Goal: Communication & Community: Connect with others

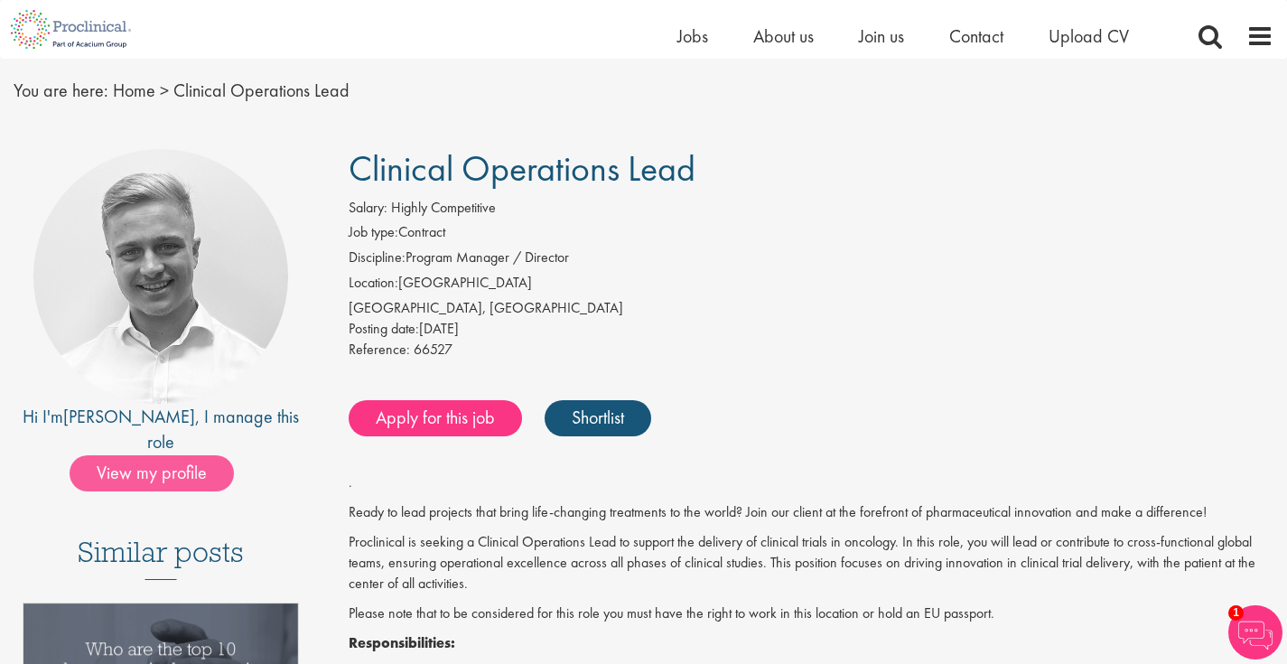
click at [160, 455] on span "View my profile" at bounding box center [152, 473] width 164 height 36
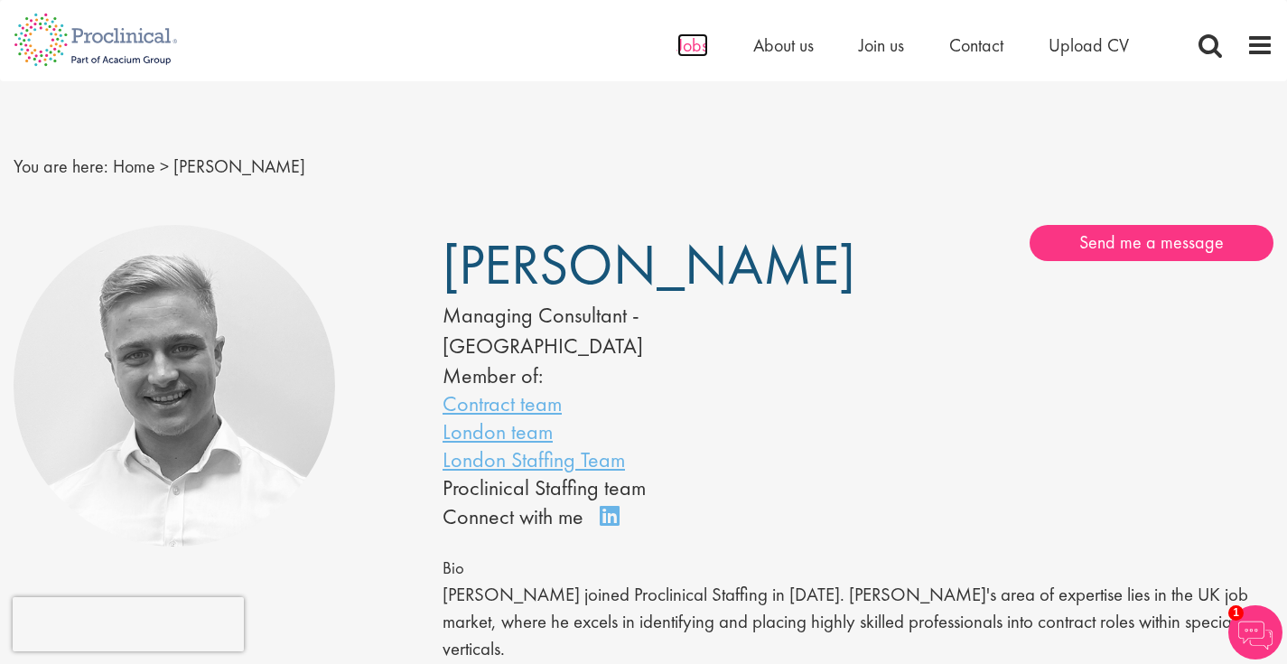
click at [695, 44] on span "Jobs" at bounding box center [693, 44] width 31 height 23
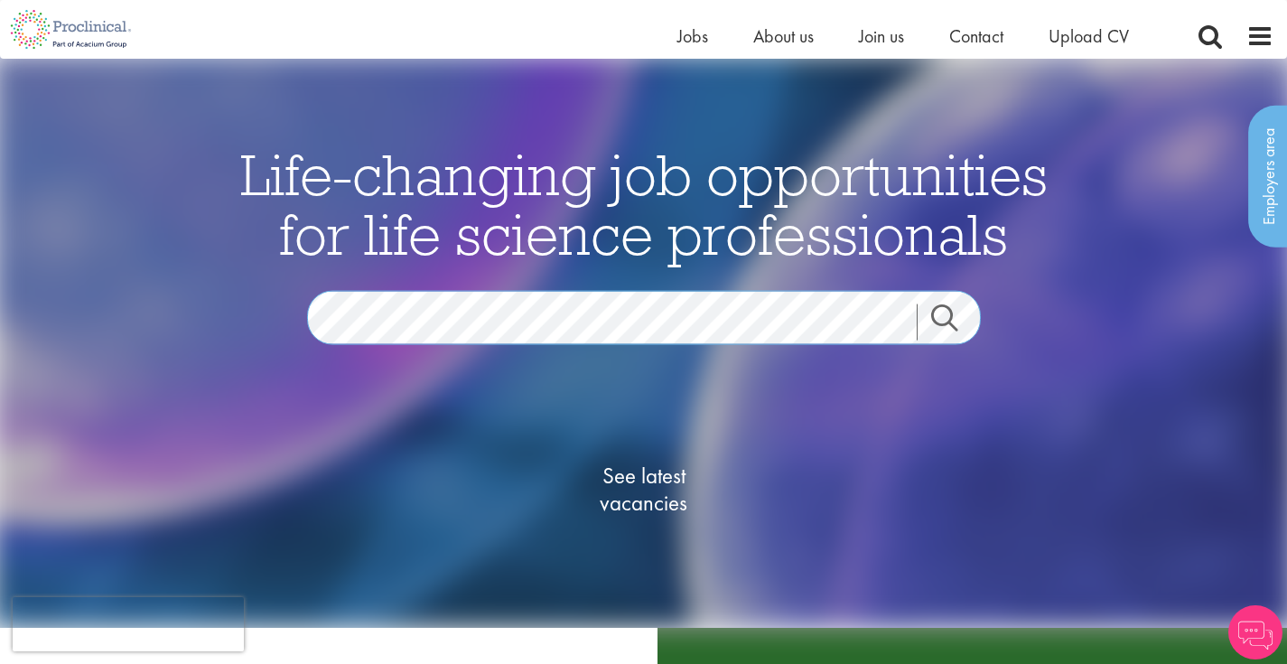
scroll to position [111, 0]
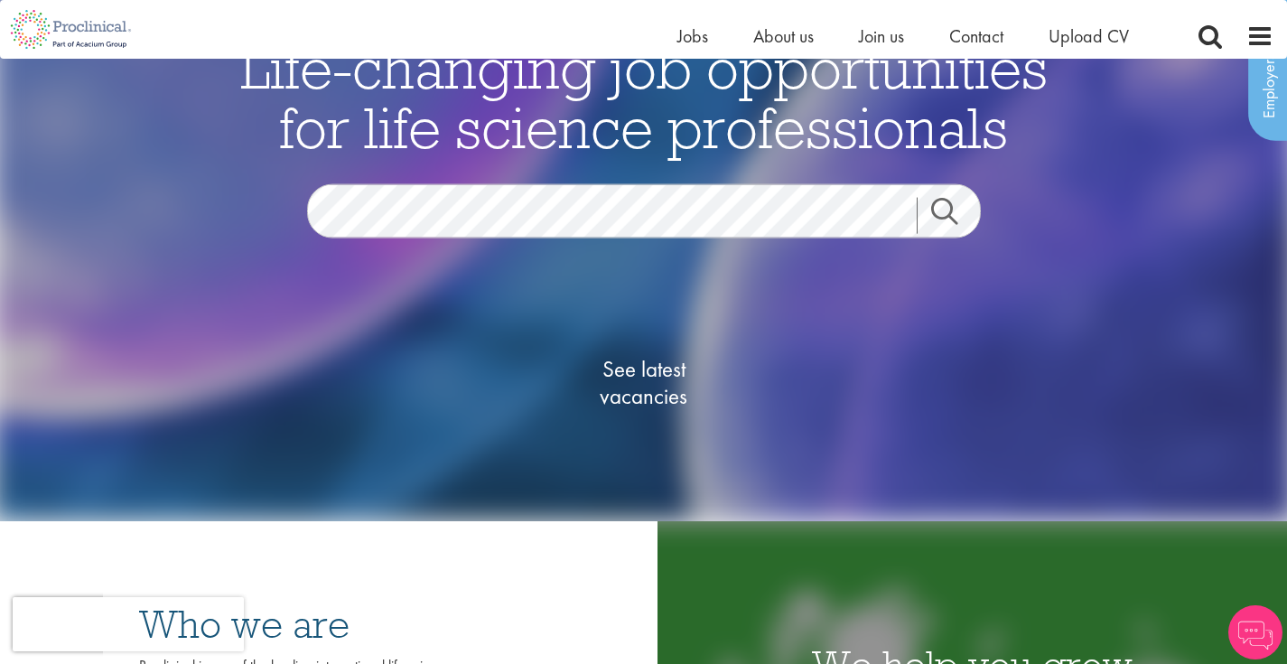
click at [662, 407] on span "See latest vacancies" at bounding box center [644, 383] width 181 height 54
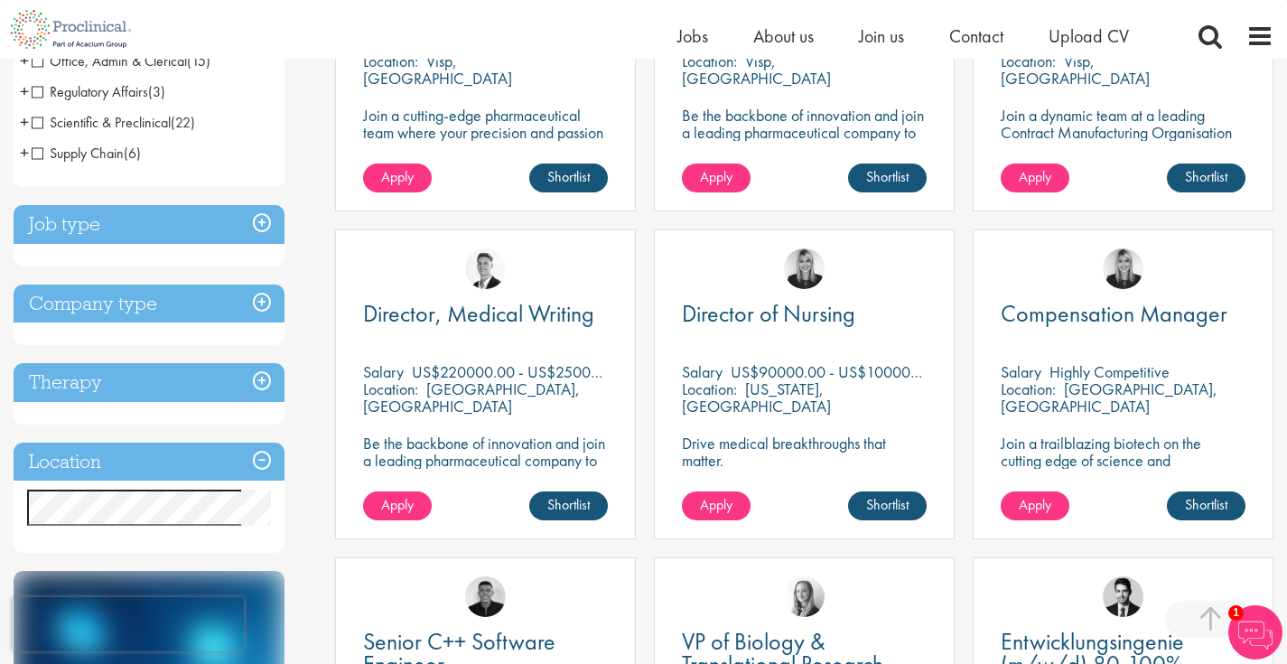
scroll to position [514, 0]
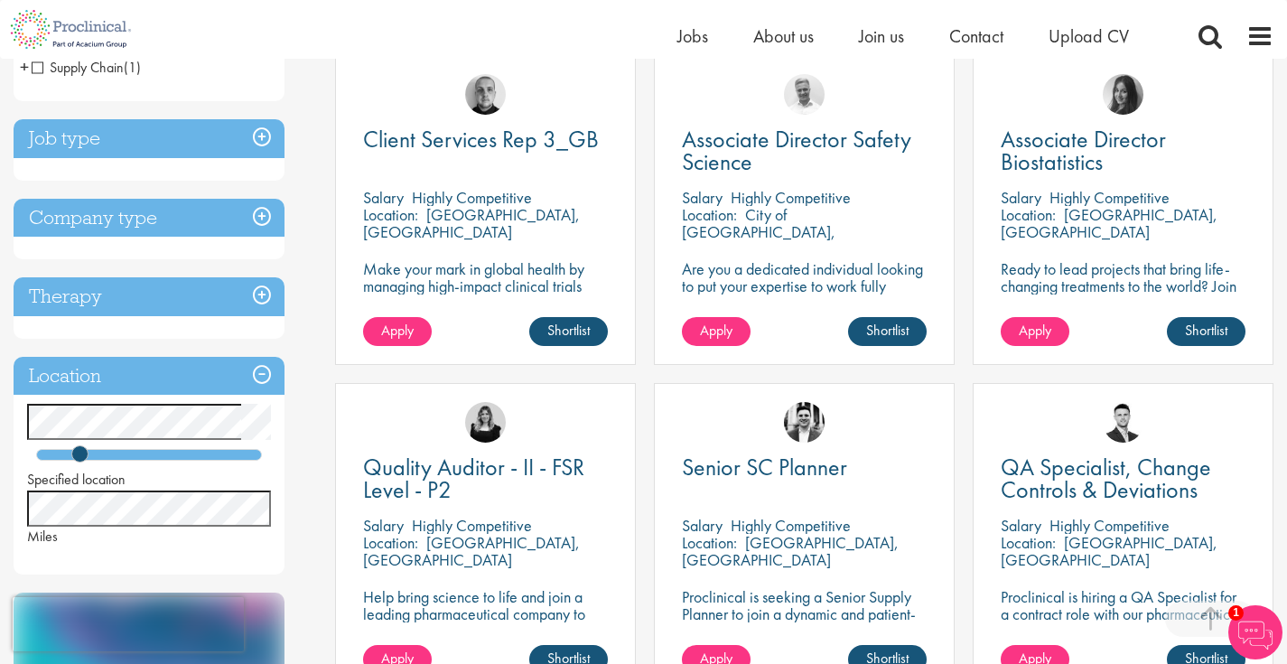
scroll to position [268, 0]
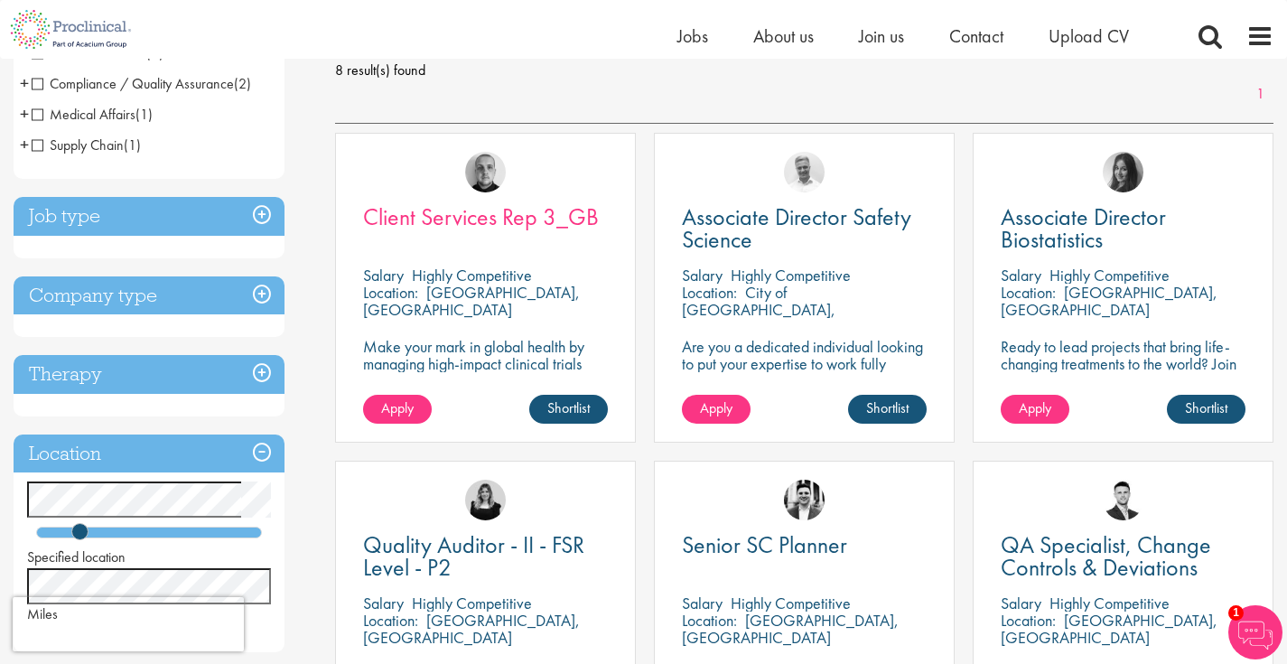
click at [520, 217] on span "Client Services Rep 3_GB" at bounding box center [481, 216] width 236 height 31
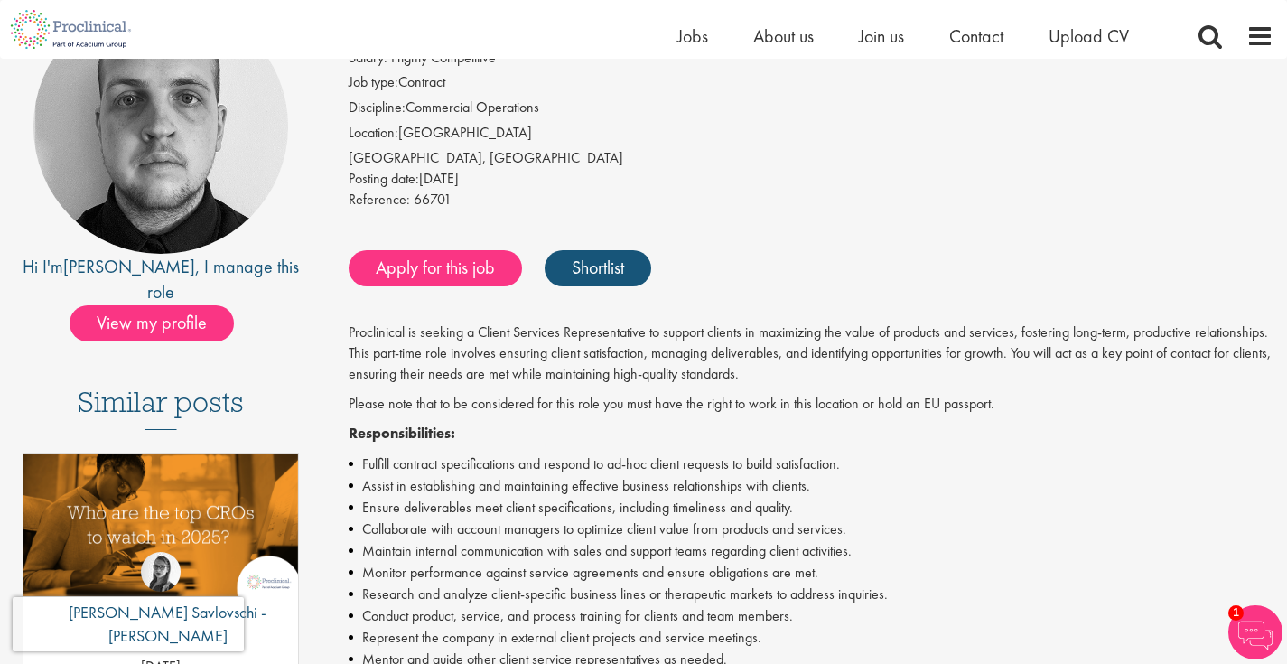
scroll to position [204, 0]
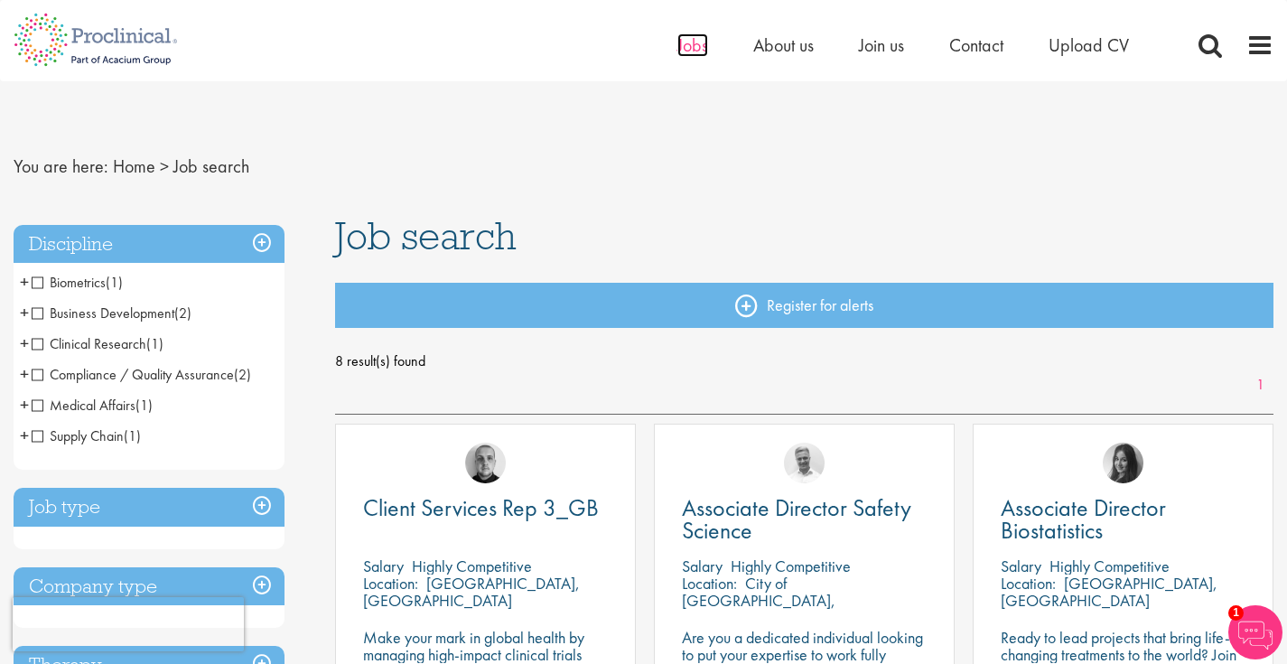
click at [700, 43] on span "Jobs" at bounding box center [693, 44] width 31 height 23
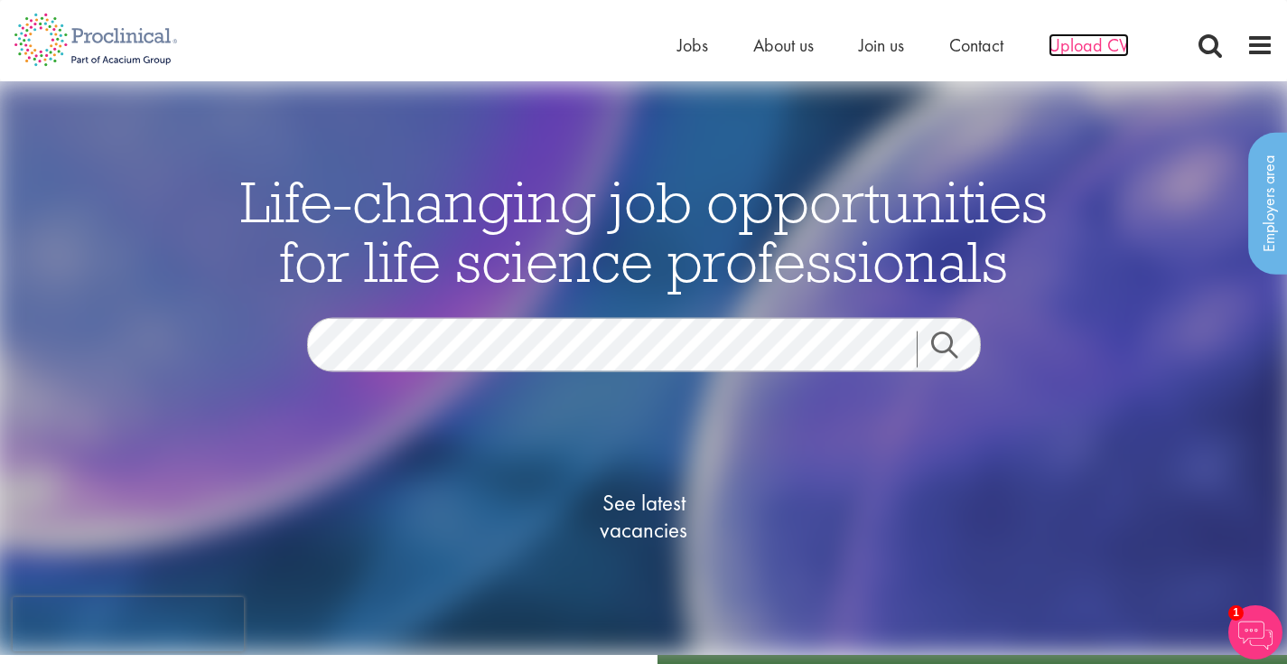
click at [1085, 48] on span "Upload CV" at bounding box center [1089, 44] width 80 height 23
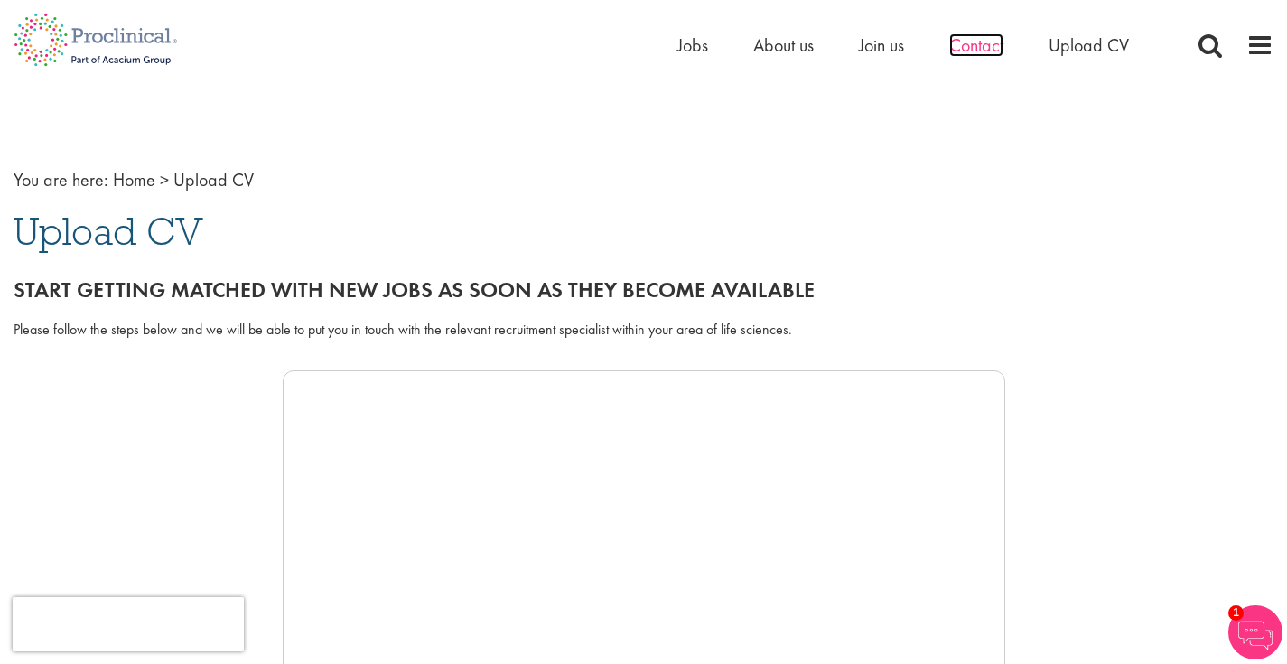
click at [984, 49] on span "Contact" at bounding box center [977, 44] width 54 height 23
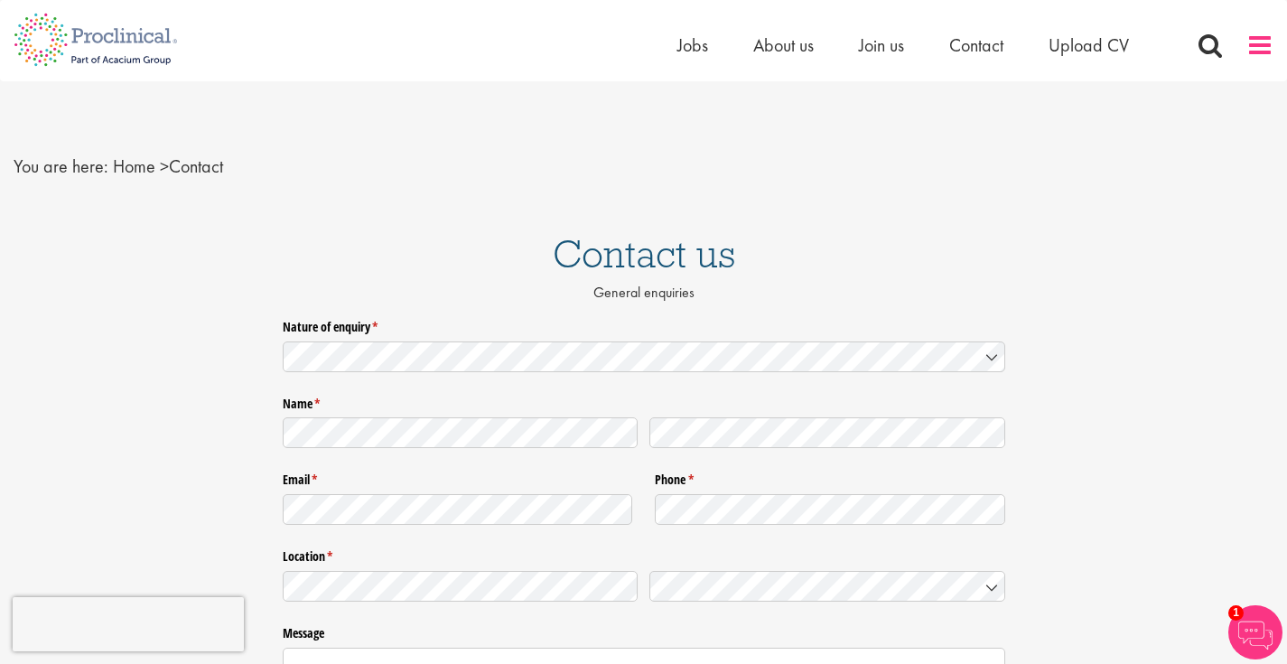
click at [1269, 46] on span at bounding box center [1260, 45] width 27 height 27
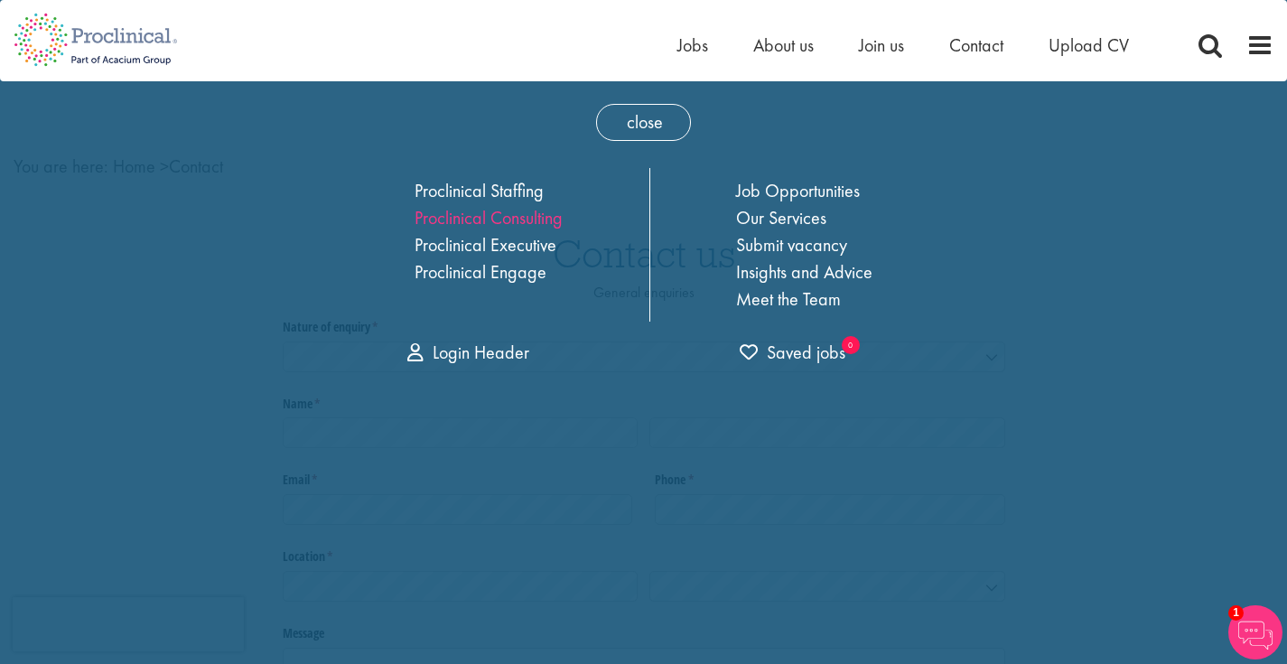
click at [538, 220] on link "Proclinical Consulting" at bounding box center [489, 217] width 148 height 23
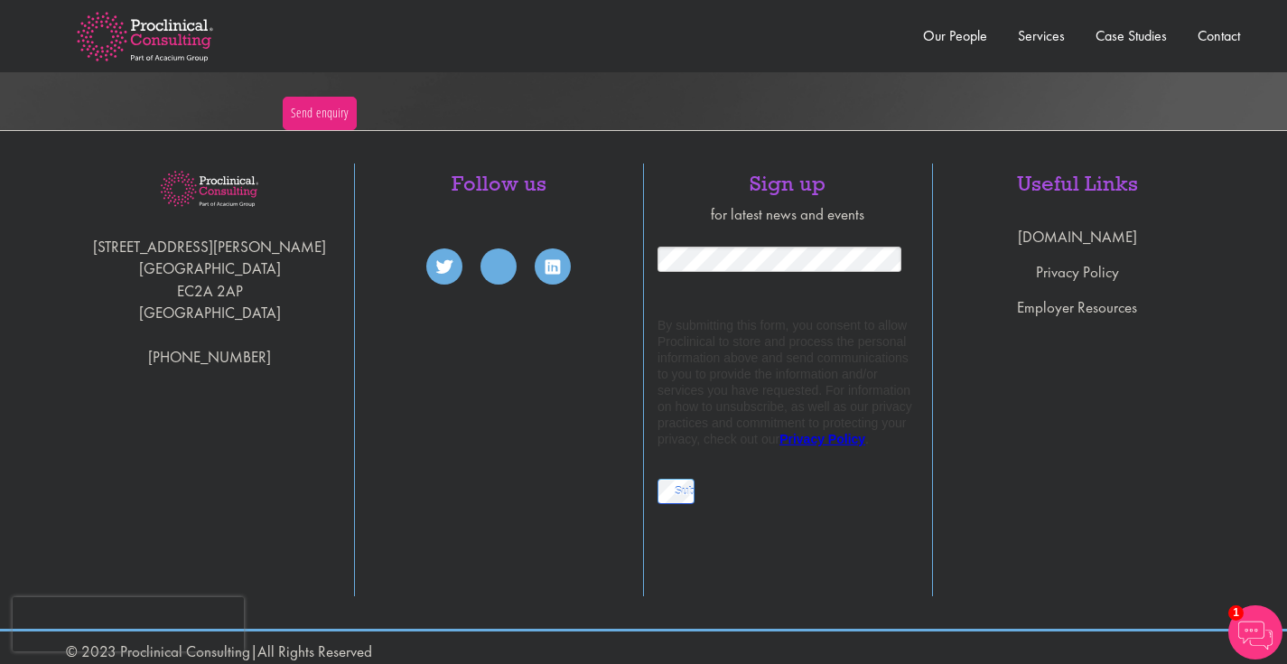
scroll to position [4238, 0]
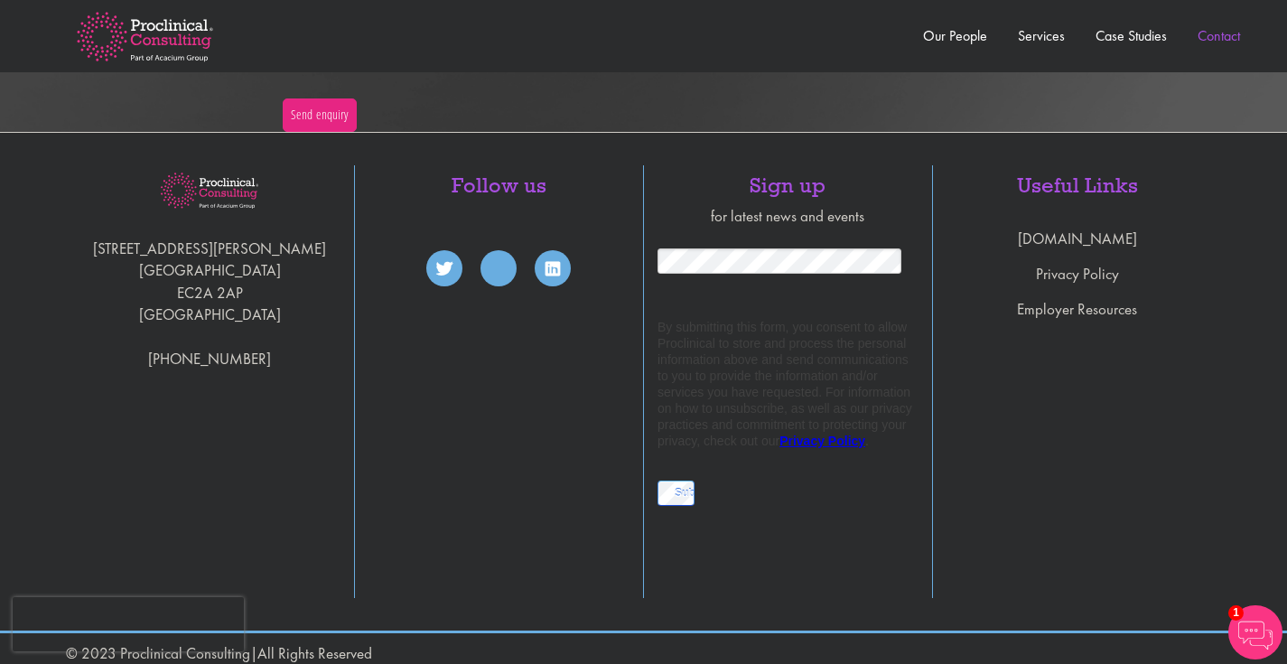
click at [1218, 31] on link "Contact" at bounding box center [1219, 35] width 42 height 19
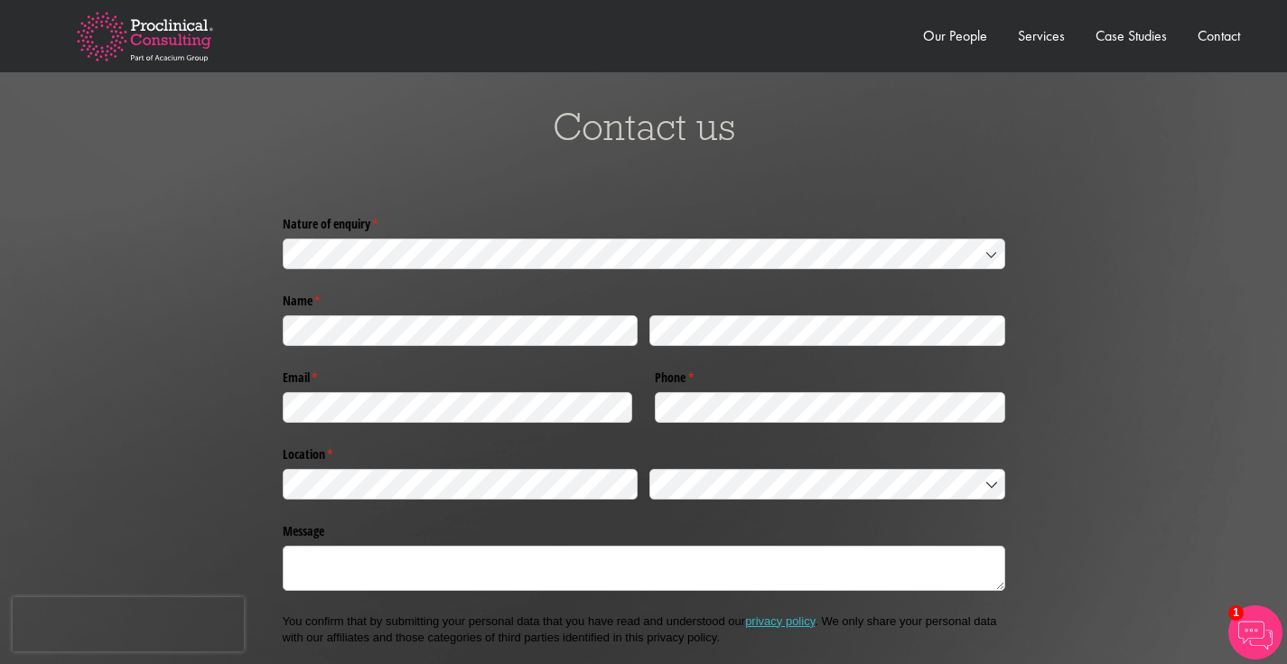
scroll to position [3656, 0]
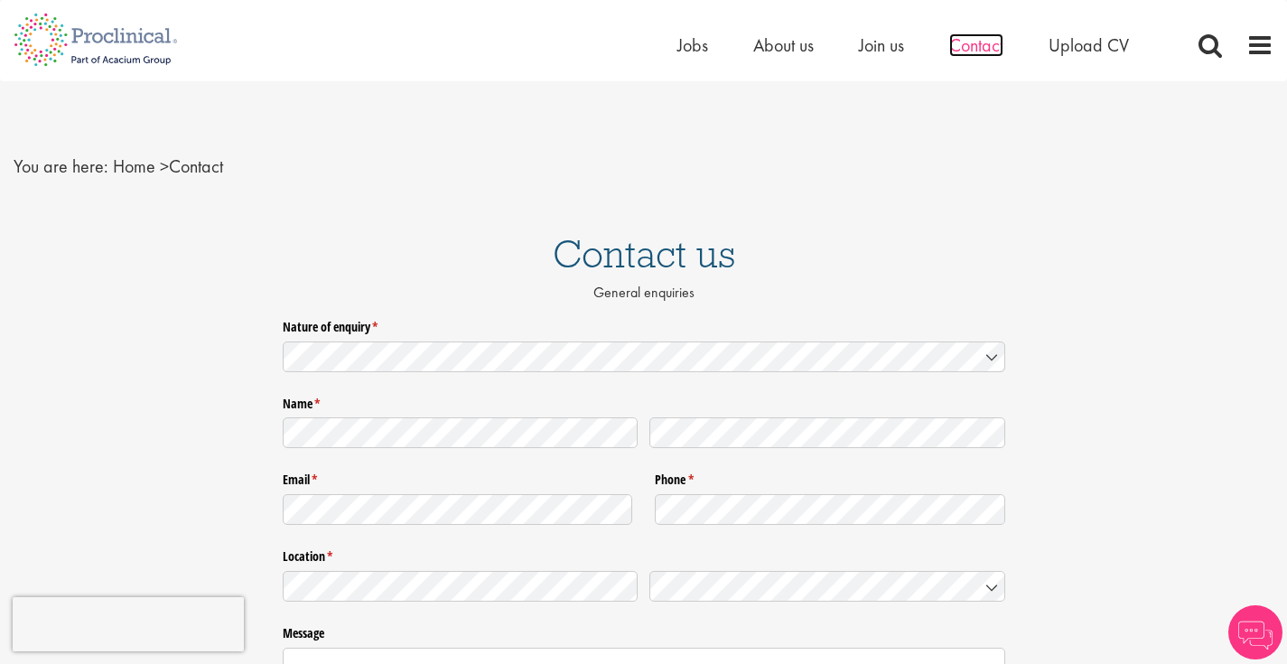
click at [975, 51] on span "Contact" at bounding box center [977, 44] width 54 height 23
click at [886, 38] on span "Join us" at bounding box center [881, 44] width 45 height 23
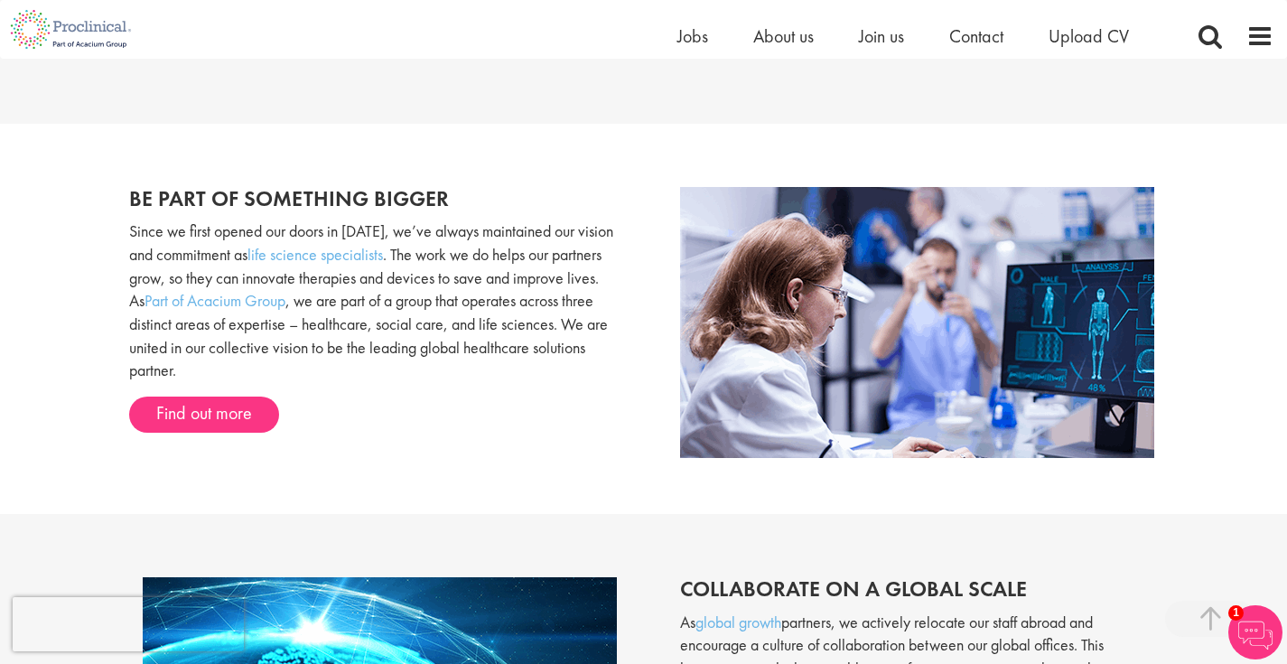
scroll to position [998, 0]
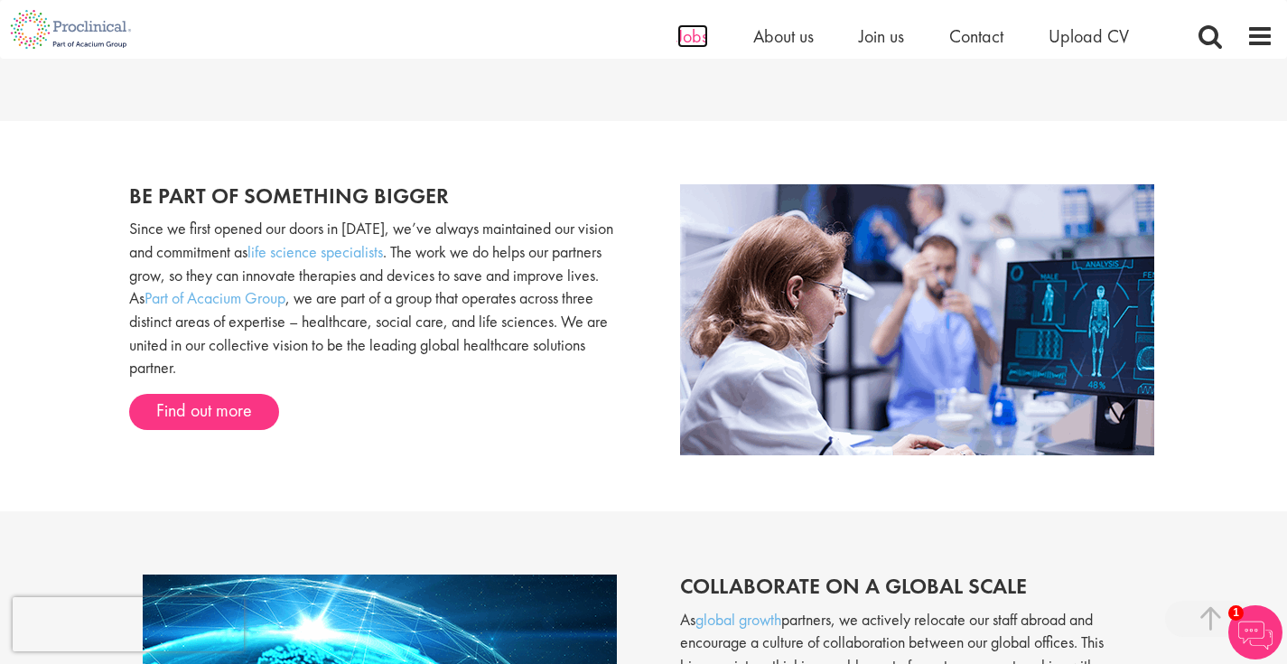
click at [697, 40] on span "Jobs" at bounding box center [693, 35] width 31 height 23
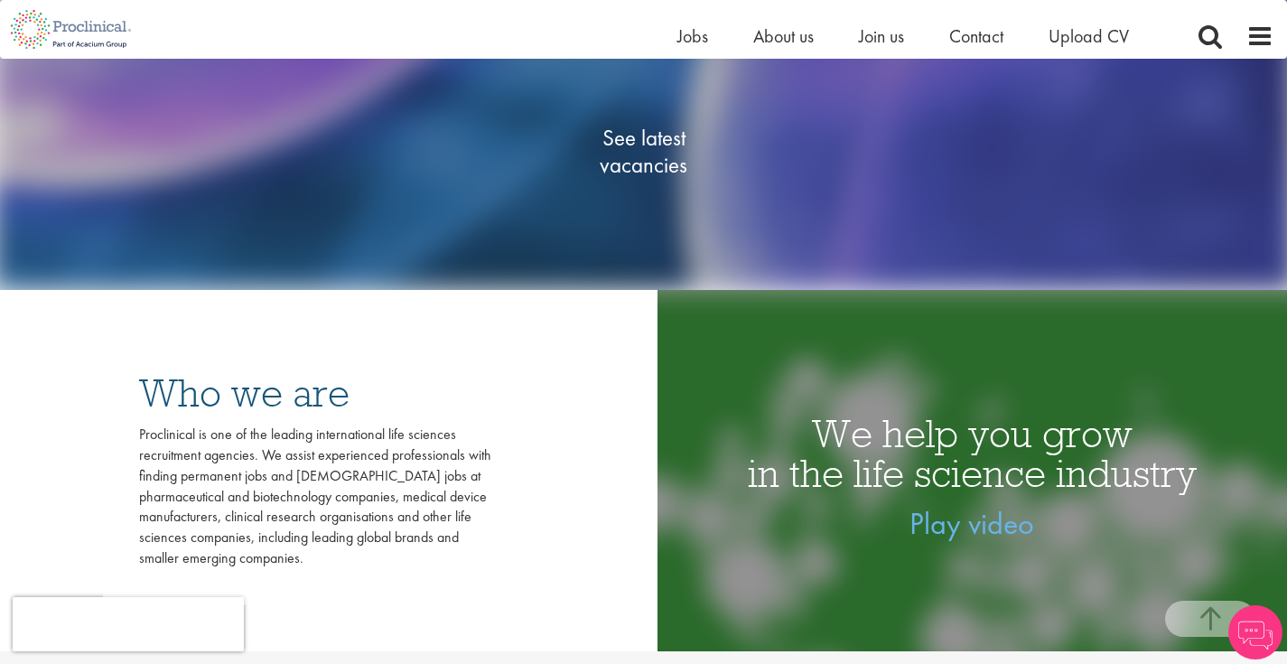
click at [653, 143] on span "See latest vacancies" at bounding box center [644, 152] width 181 height 54
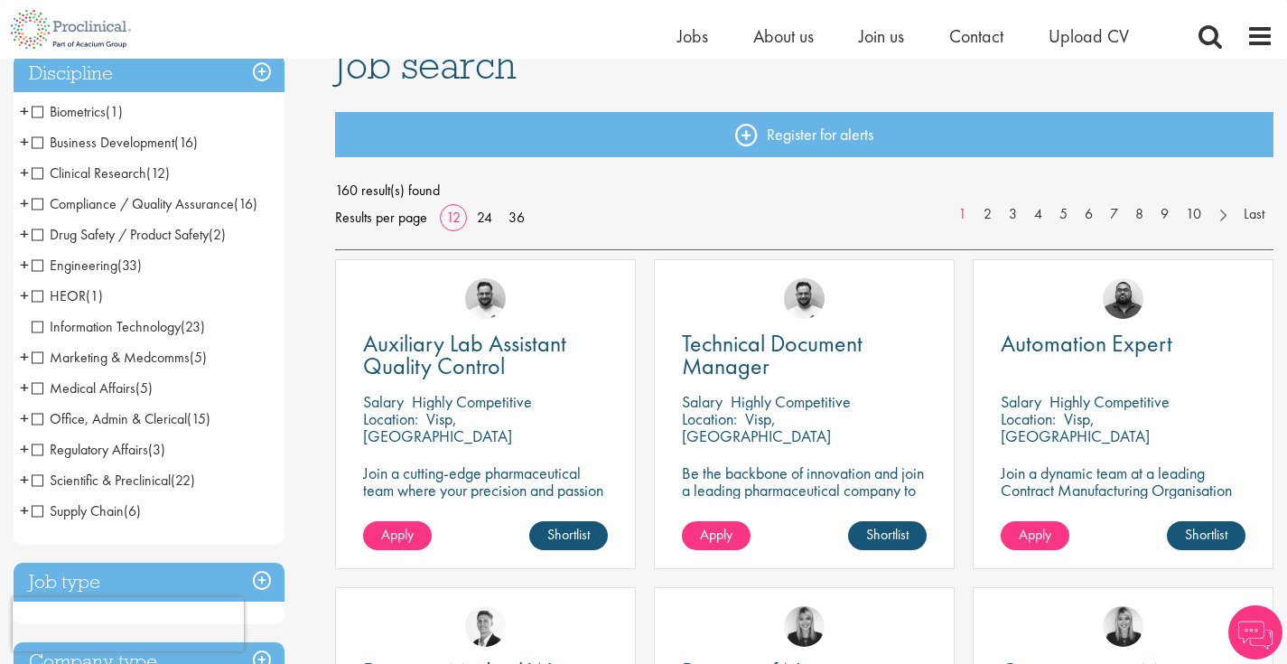
scroll to position [152, 0]
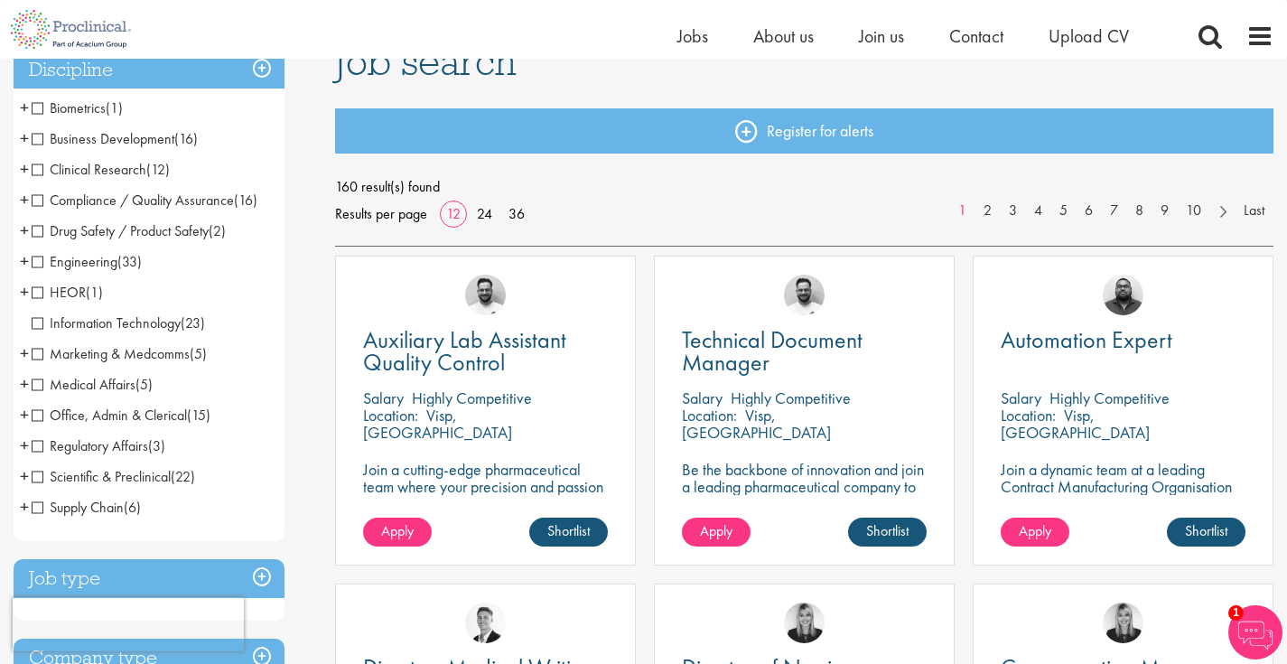
click at [133, 142] on span "Business Development" at bounding box center [103, 138] width 143 height 19
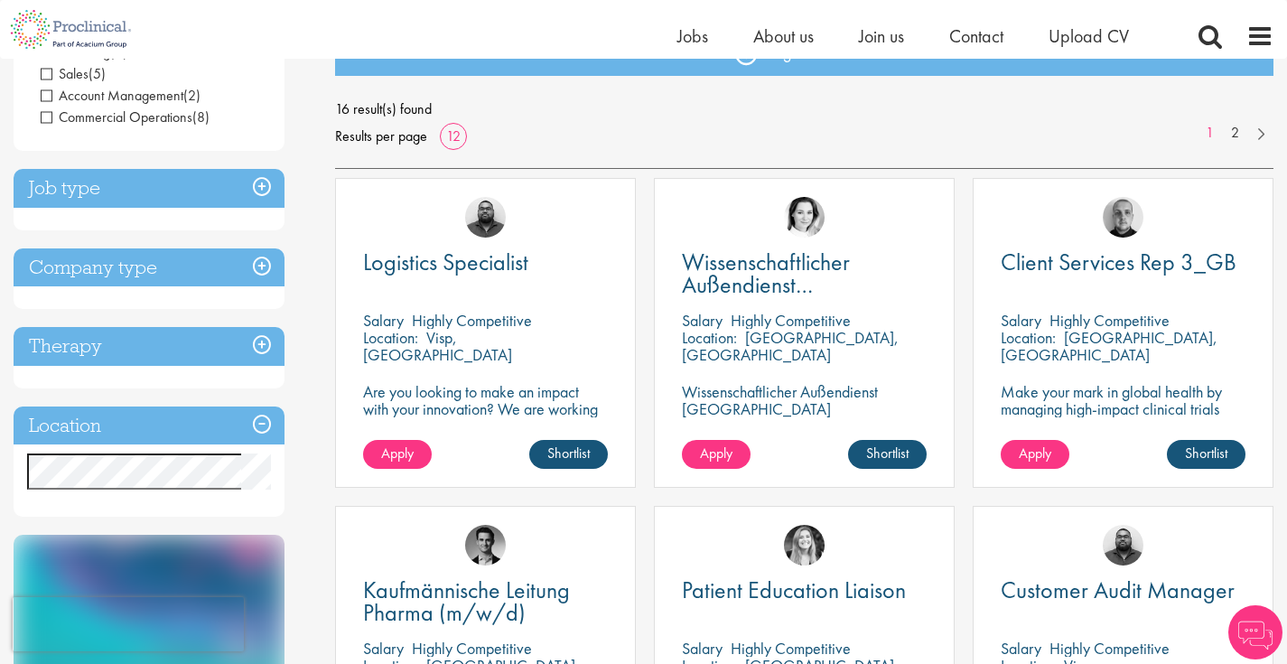
scroll to position [236, 0]
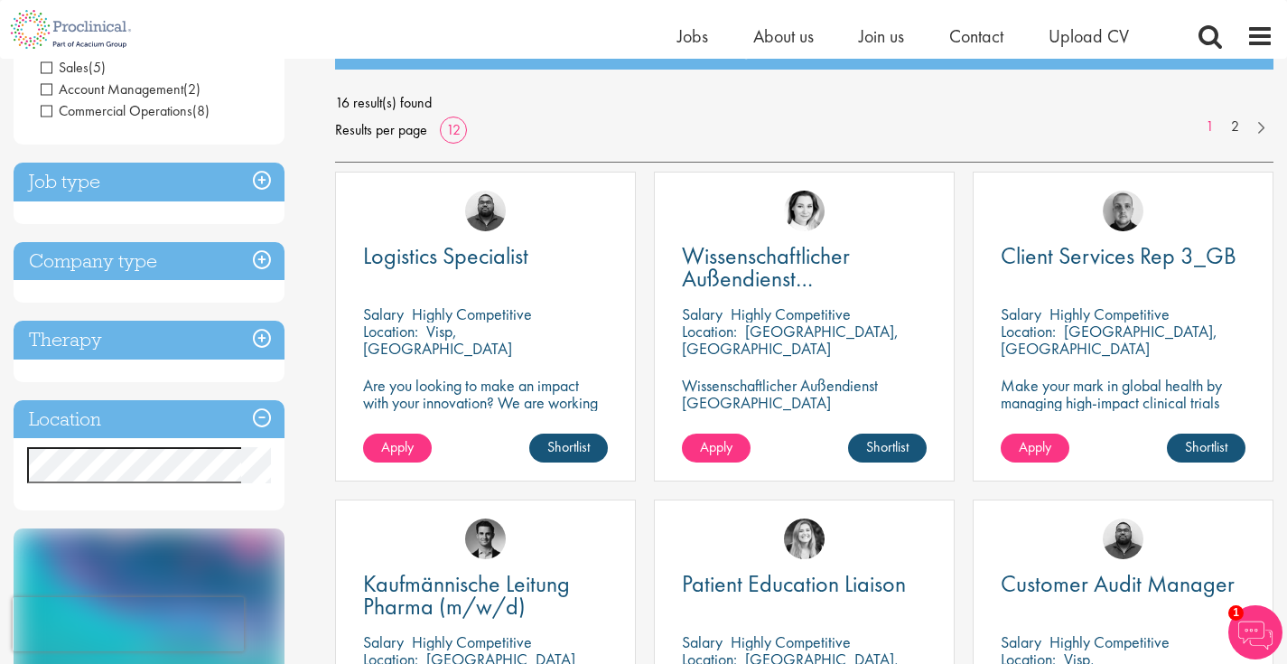
drag, startPoint x: 147, startPoint y: 444, endPoint x: 111, endPoint y: 497, distance: 64.4
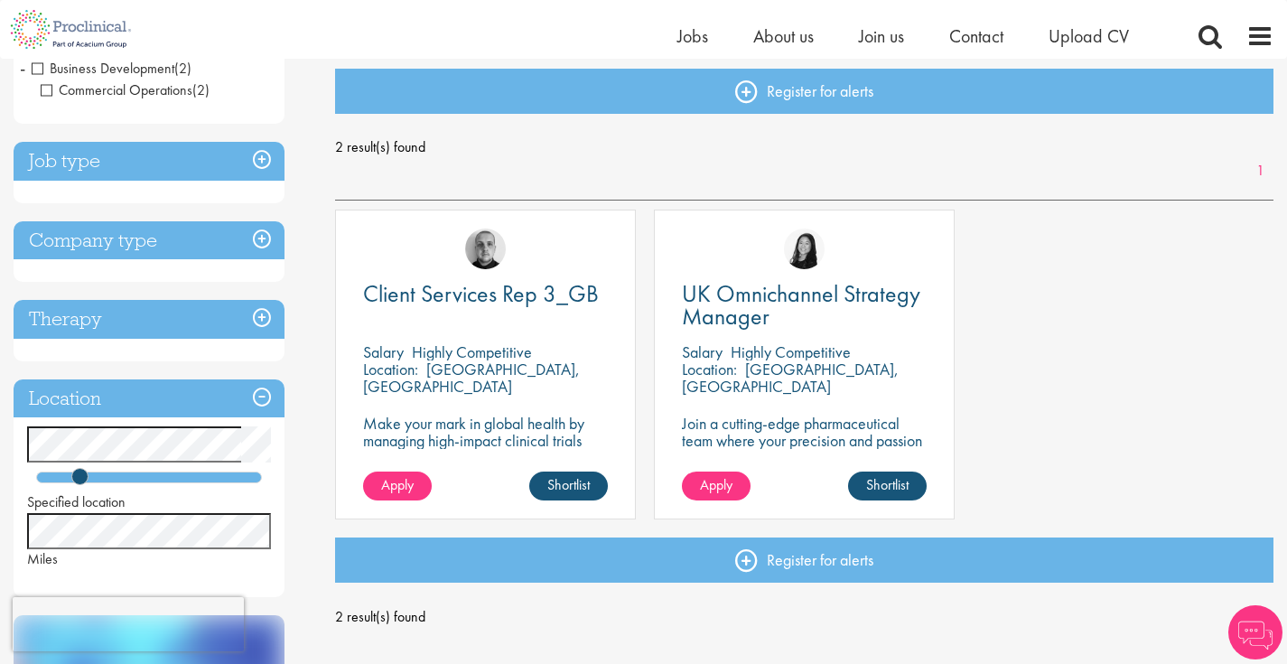
scroll to position [198, 0]
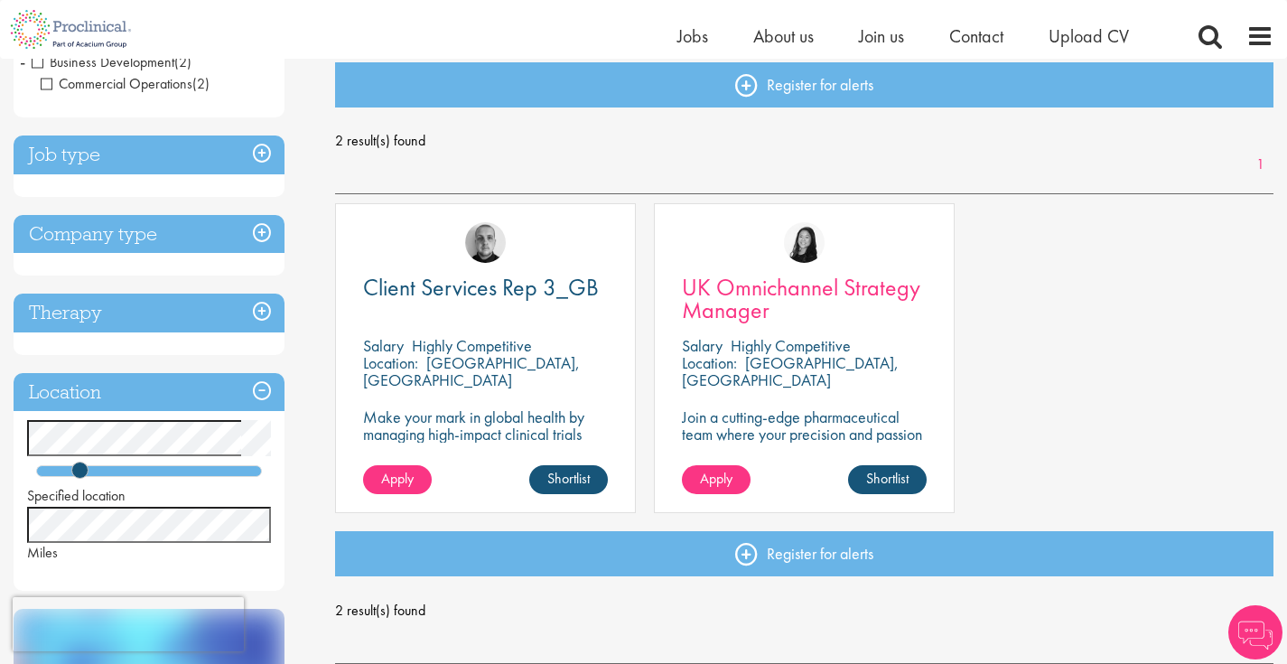
click at [885, 285] on span "UK Omnichannel Strategy Manager" at bounding box center [801, 298] width 239 height 53
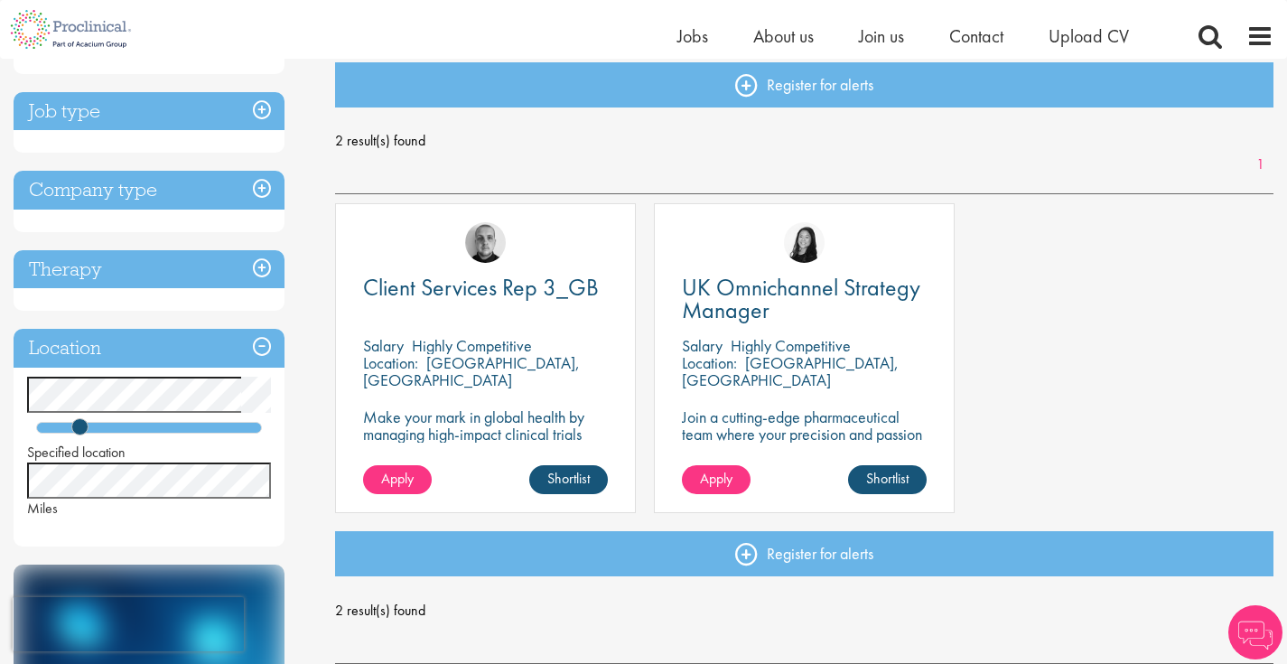
scroll to position [198, 0]
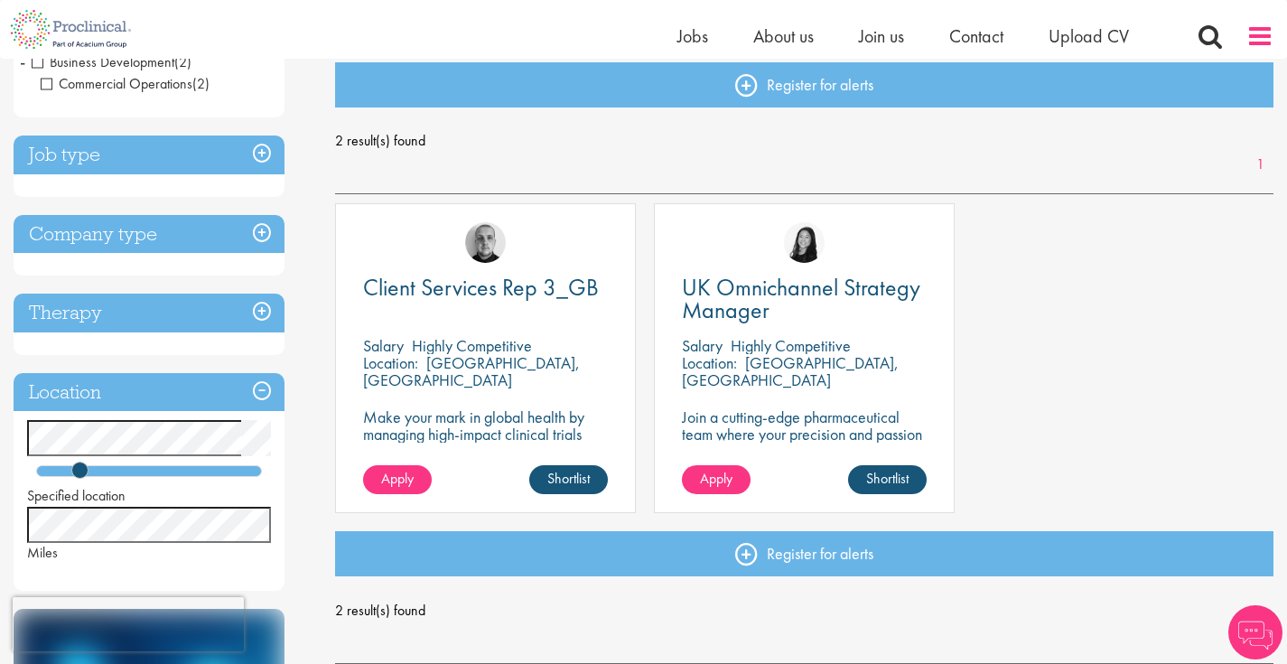
click at [1248, 41] on span at bounding box center [1260, 36] width 27 height 27
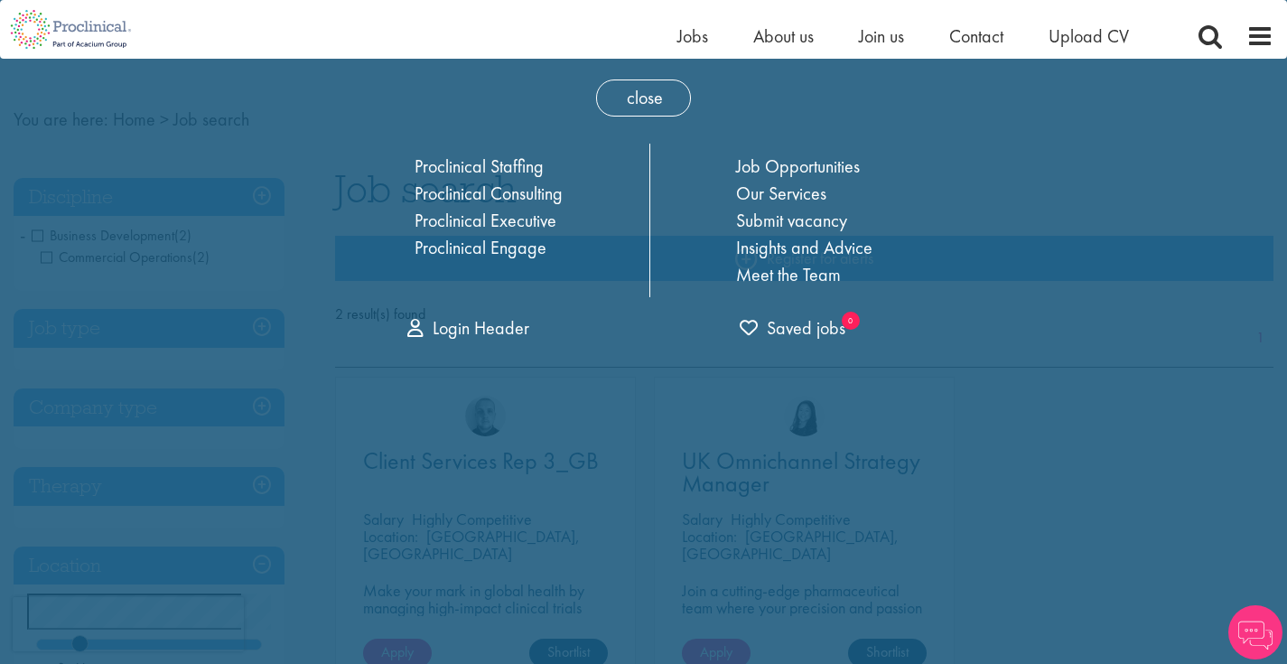
scroll to position [0, 0]
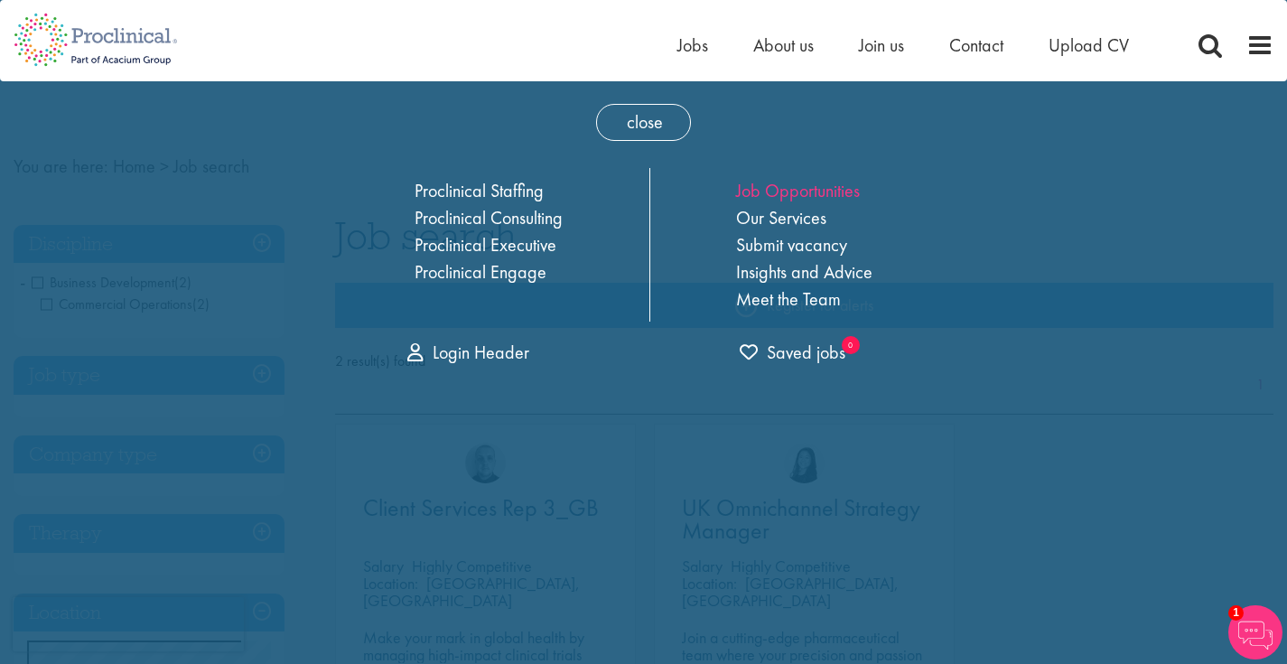
click at [825, 189] on link "Job Opportunities" at bounding box center [798, 190] width 124 height 23
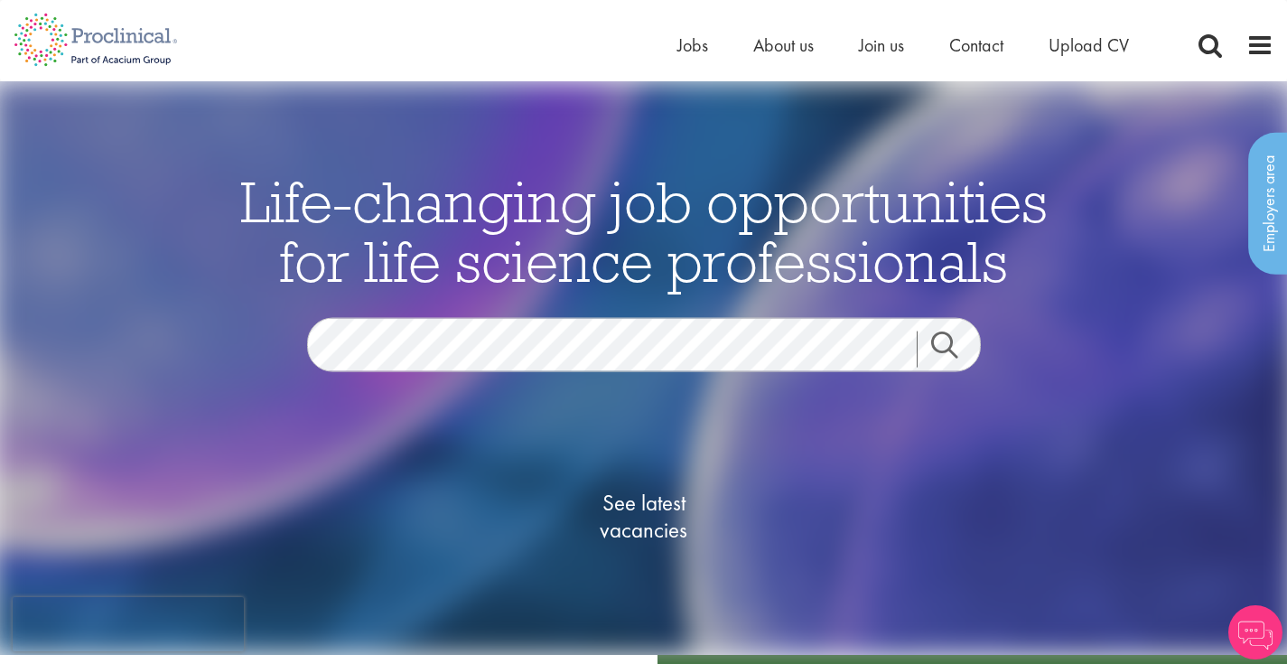
click at [641, 511] on span "See latest vacancies" at bounding box center [644, 517] width 181 height 54
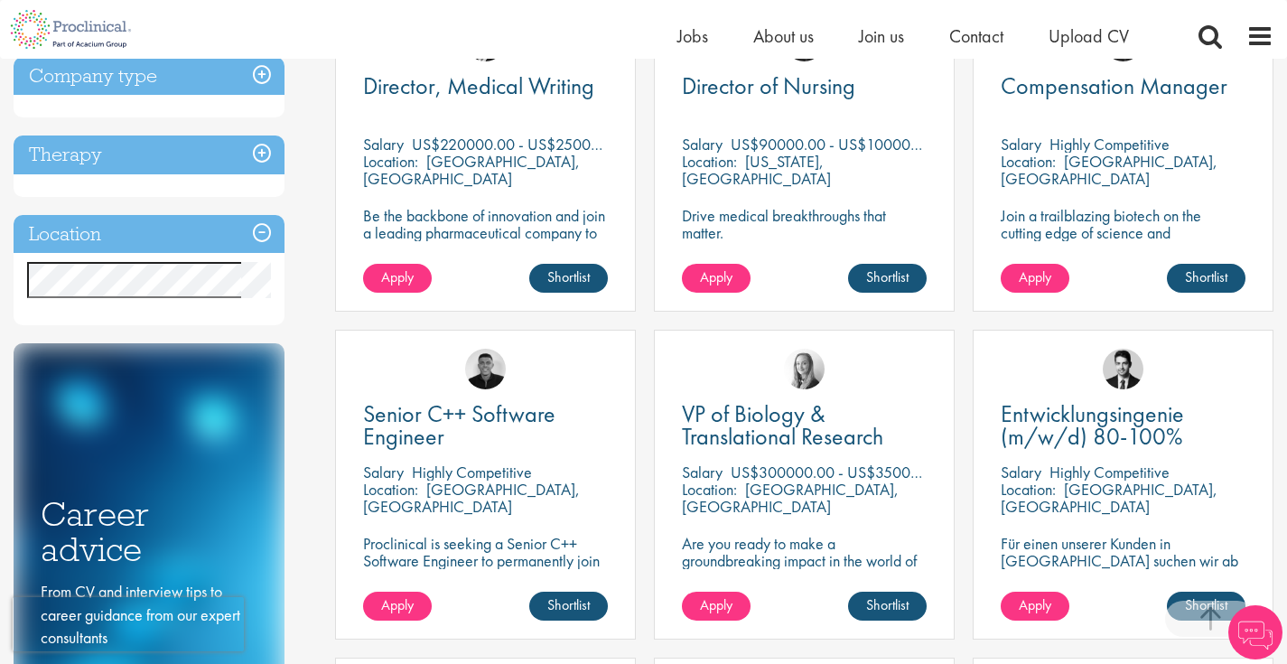
scroll to position [730, 0]
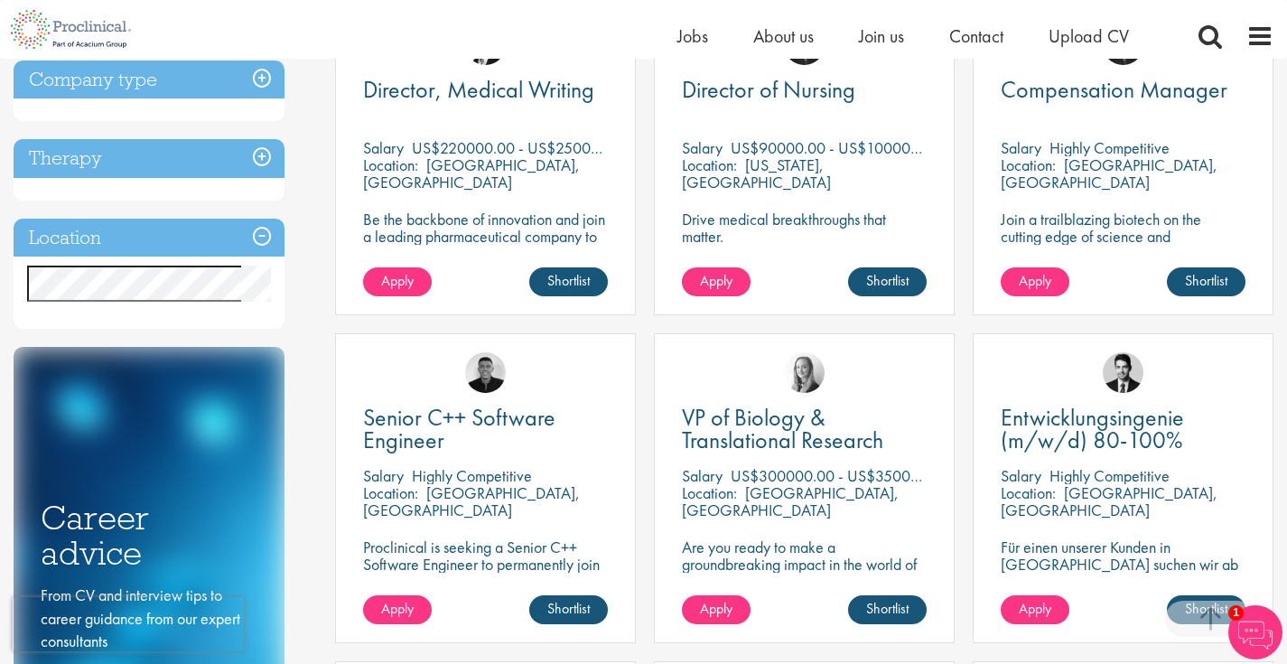
drag, startPoint x: 77, startPoint y: 263, endPoint x: 120, endPoint y: 319, distance: 70.8
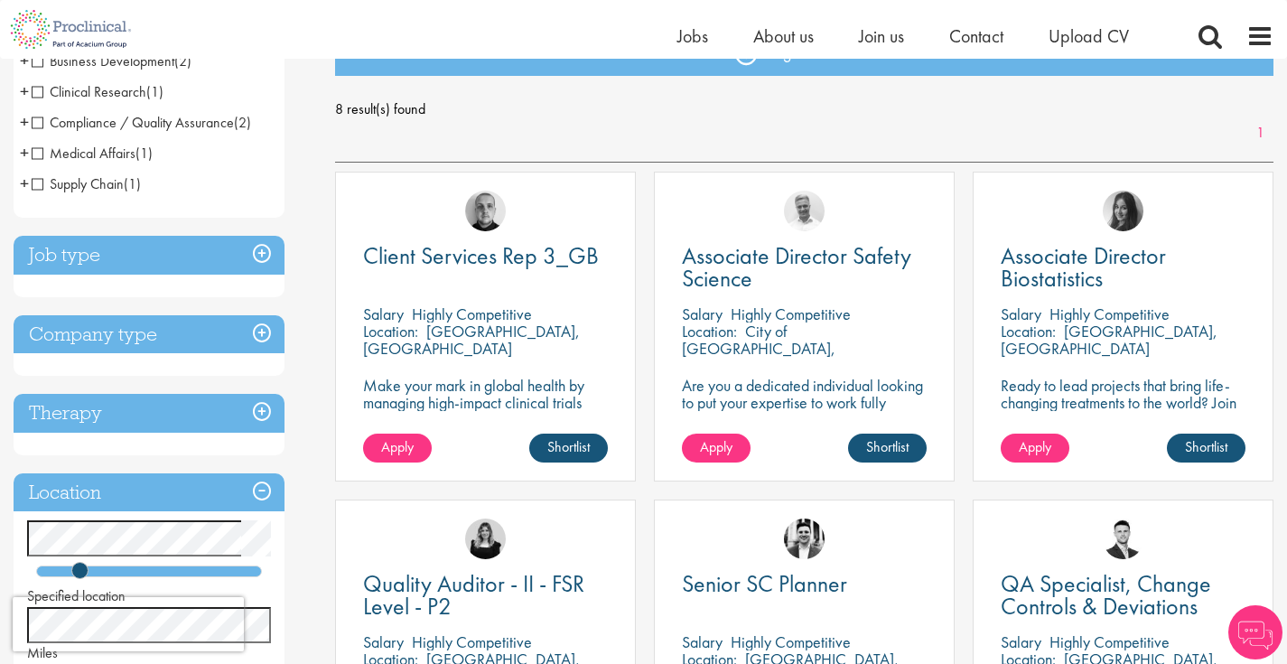
scroll to position [234, 0]
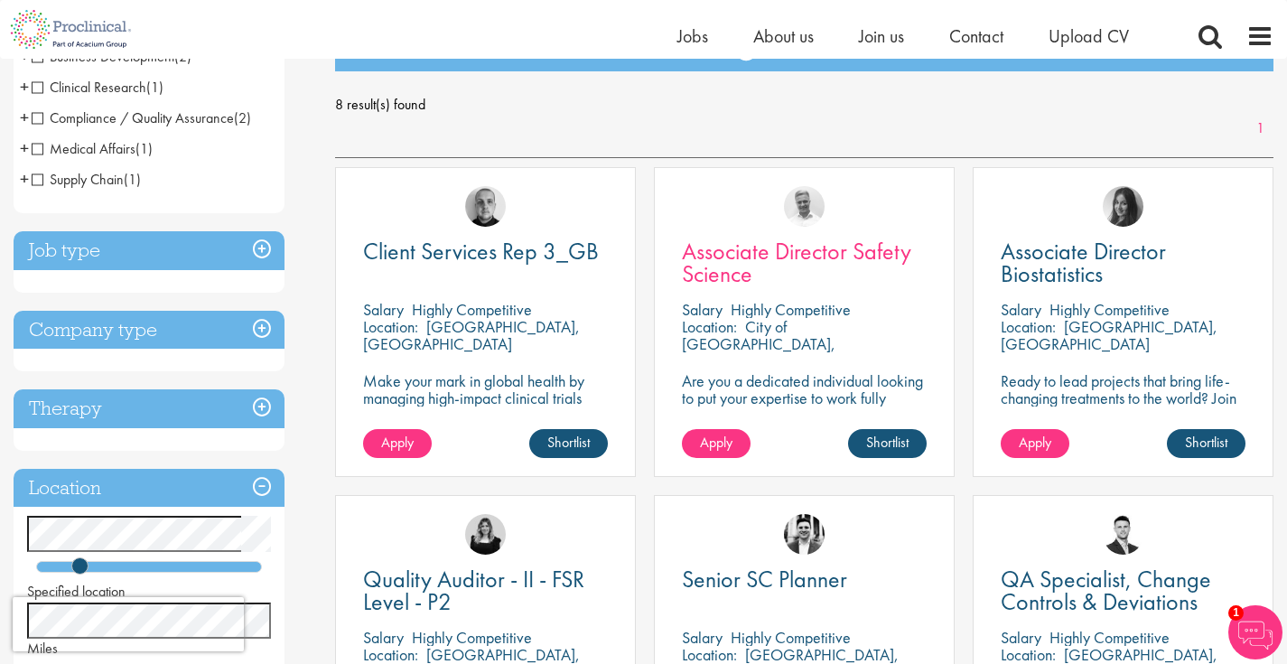
click at [851, 245] on span "Associate Director Safety Science" at bounding box center [796, 262] width 229 height 53
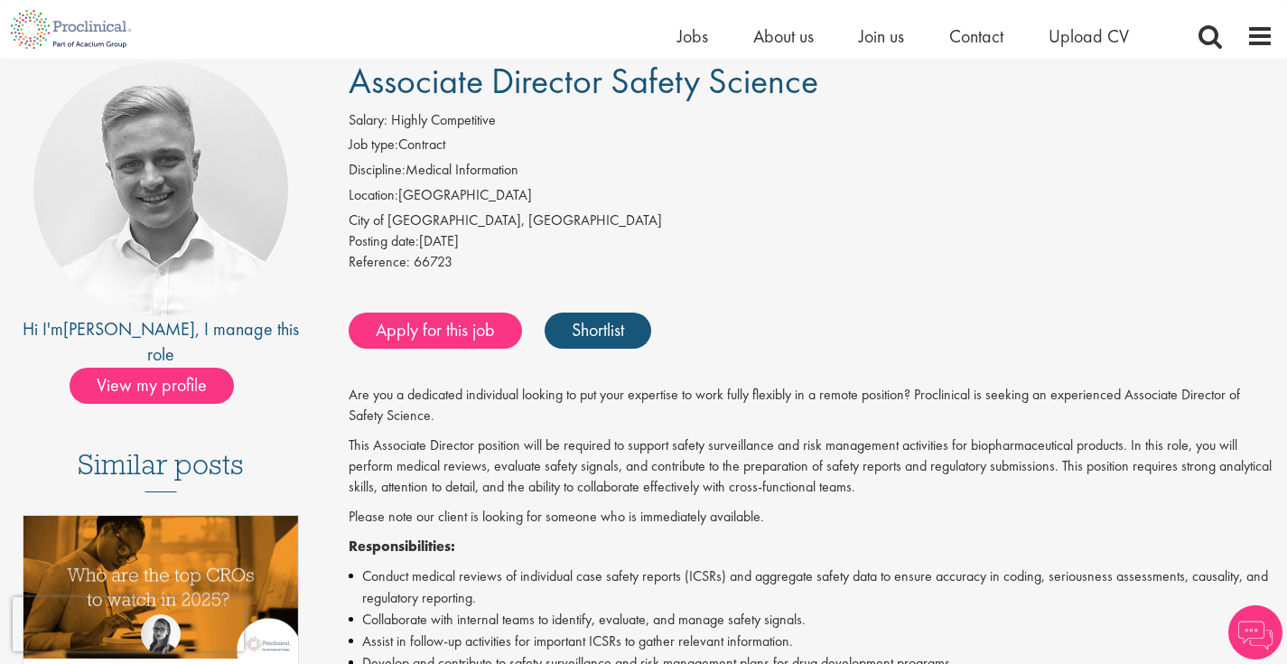
scroll to position [143, 0]
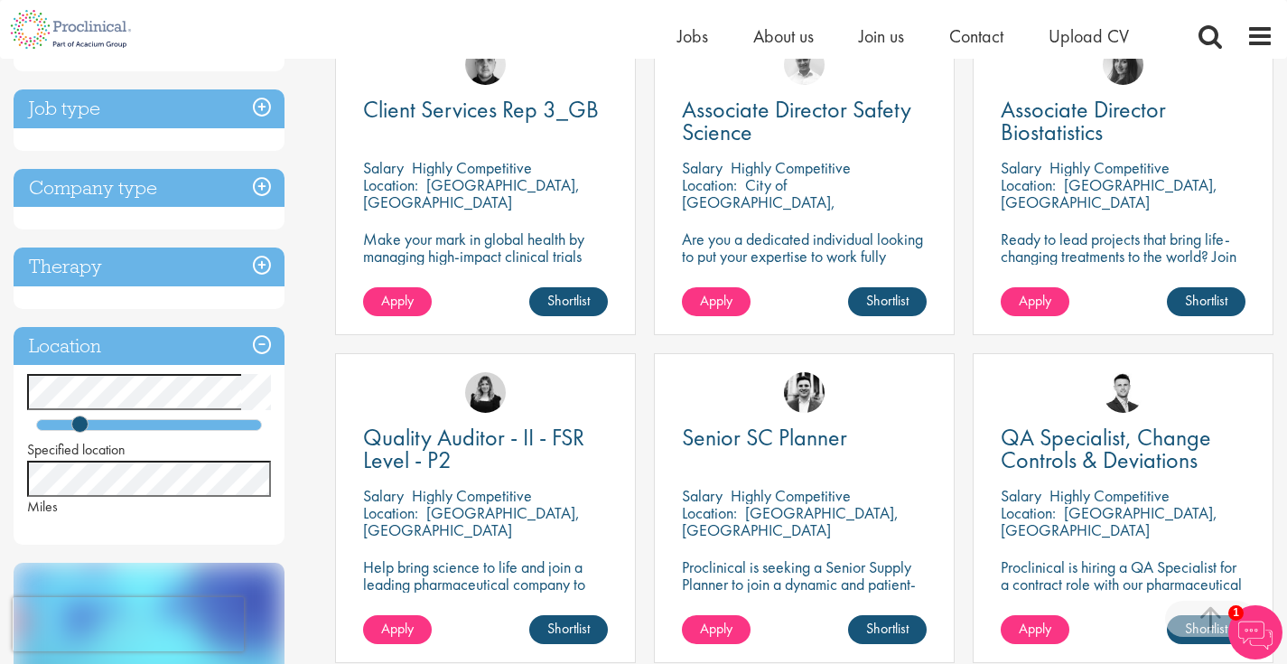
scroll to position [312, 0]
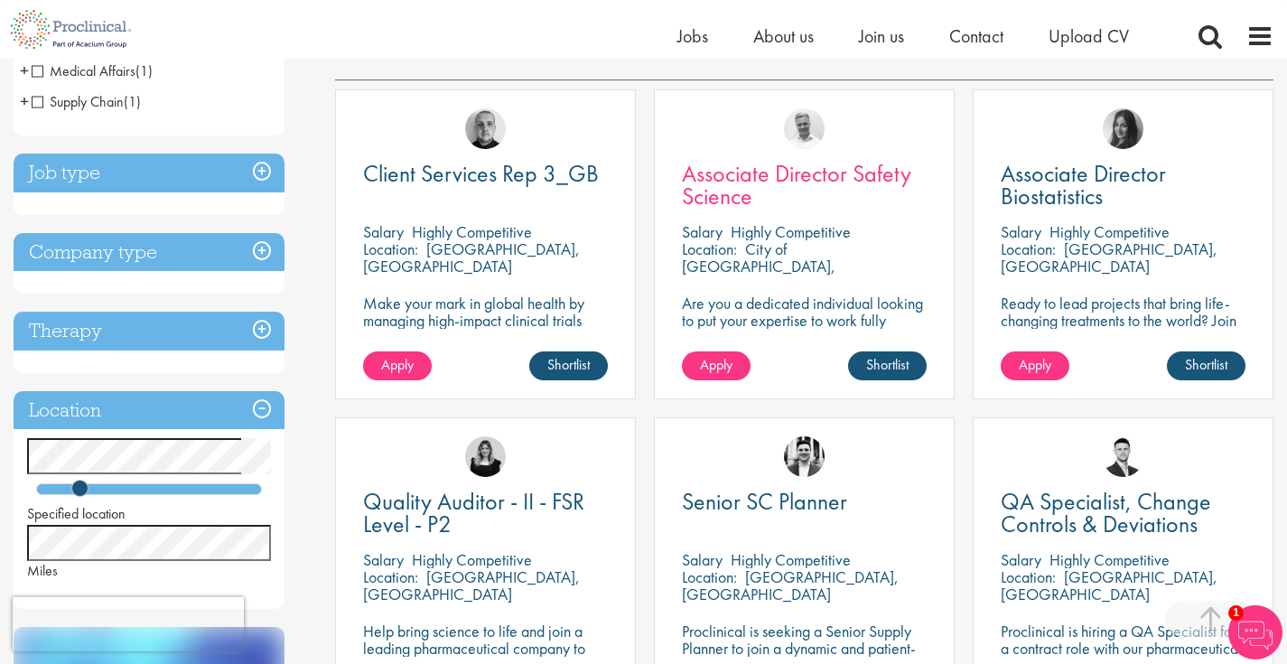
click at [840, 170] on span "Associate Director Safety Science" at bounding box center [796, 184] width 229 height 53
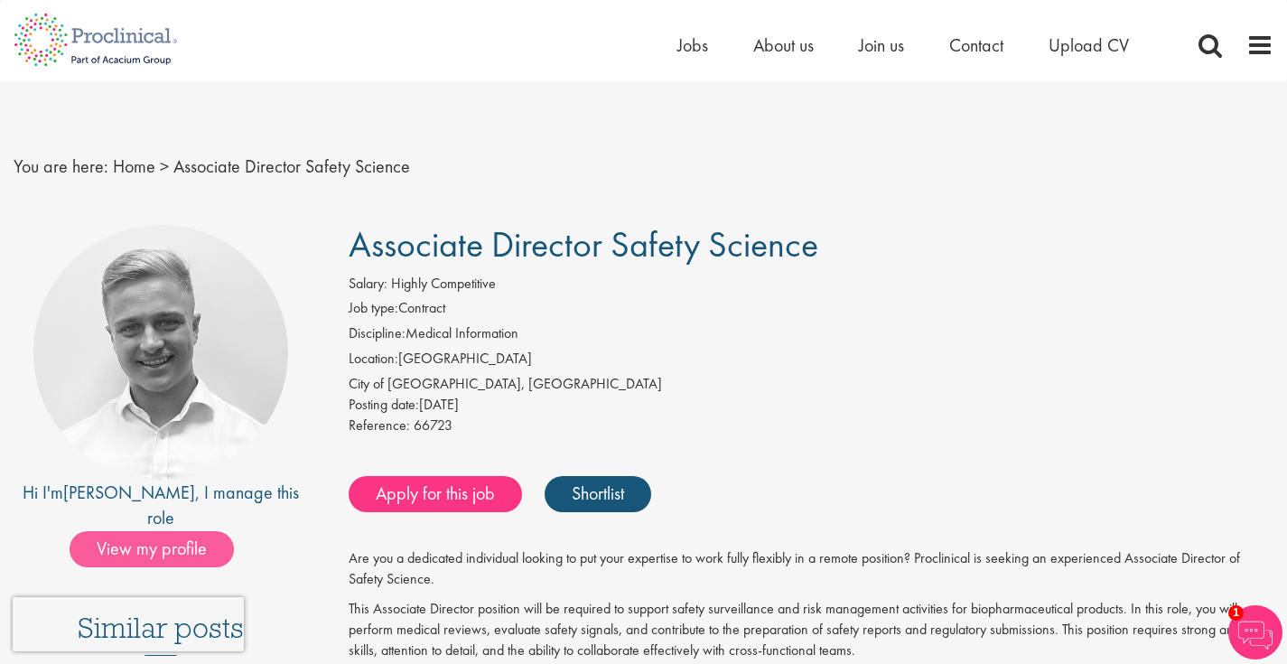
click at [170, 531] on span "View my profile" at bounding box center [152, 549] width 164 height 36
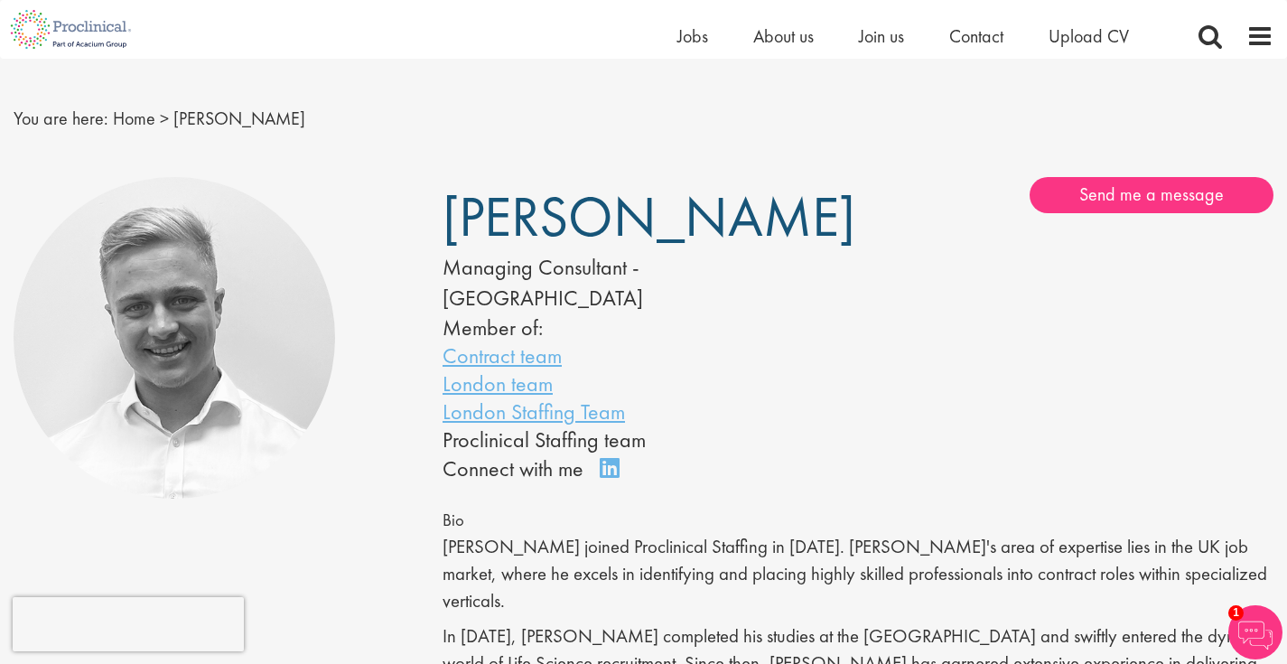
scroll to position [26, 0]
click at [1117, 193] on link "Send me a message" at bounding box center [1152, 194] width 244 height 36
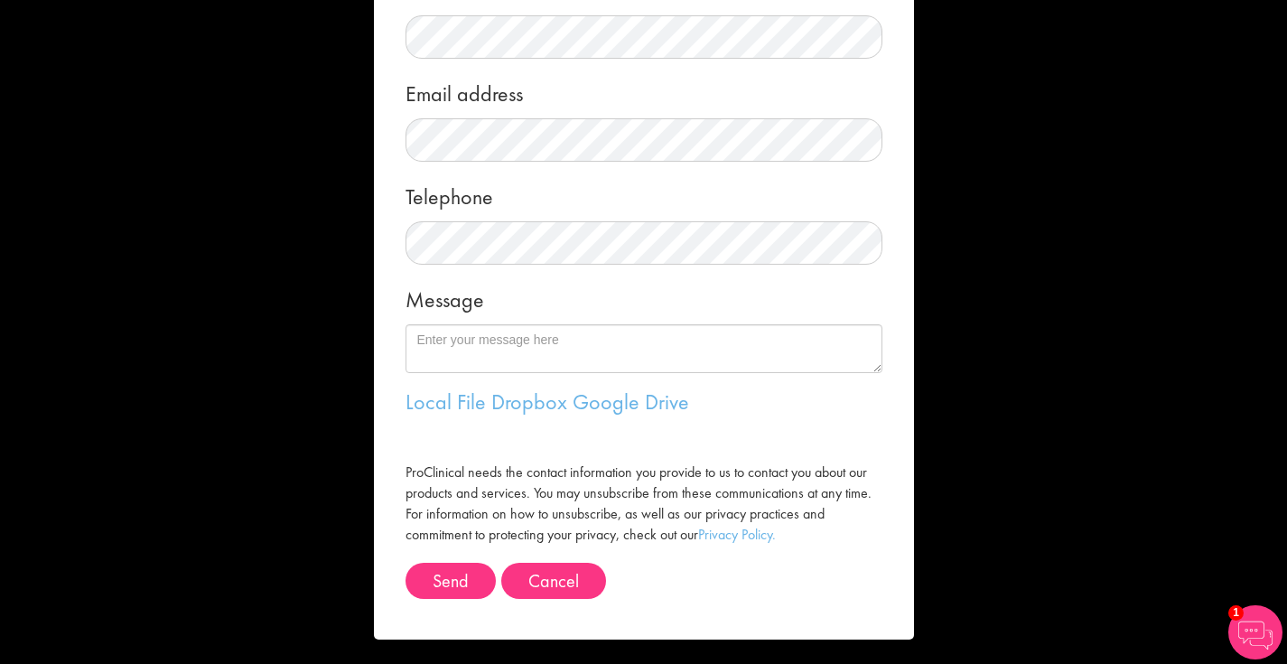
scroll to position [264, 0]
click at [549, 587] on button "Cancel" at bounding box center [553, 582] width 105 height 36
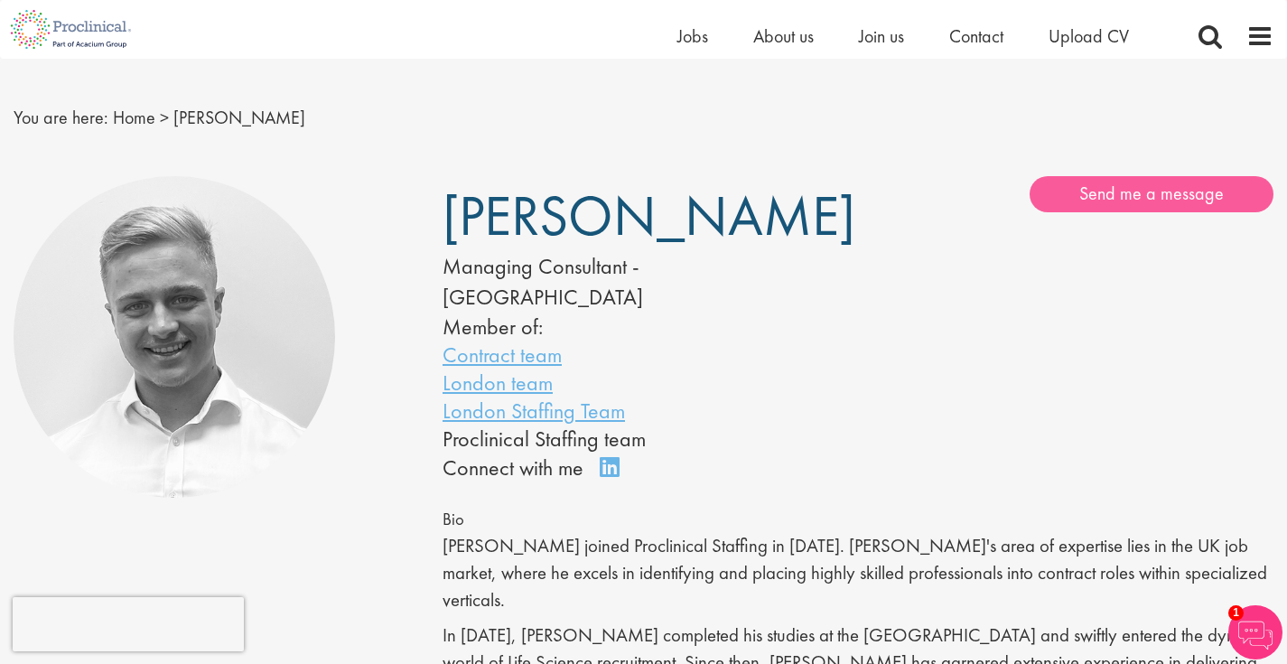
click at [1127, 197] on link "Send me a message" at bounding box center [1152, 194] width 244 height 36
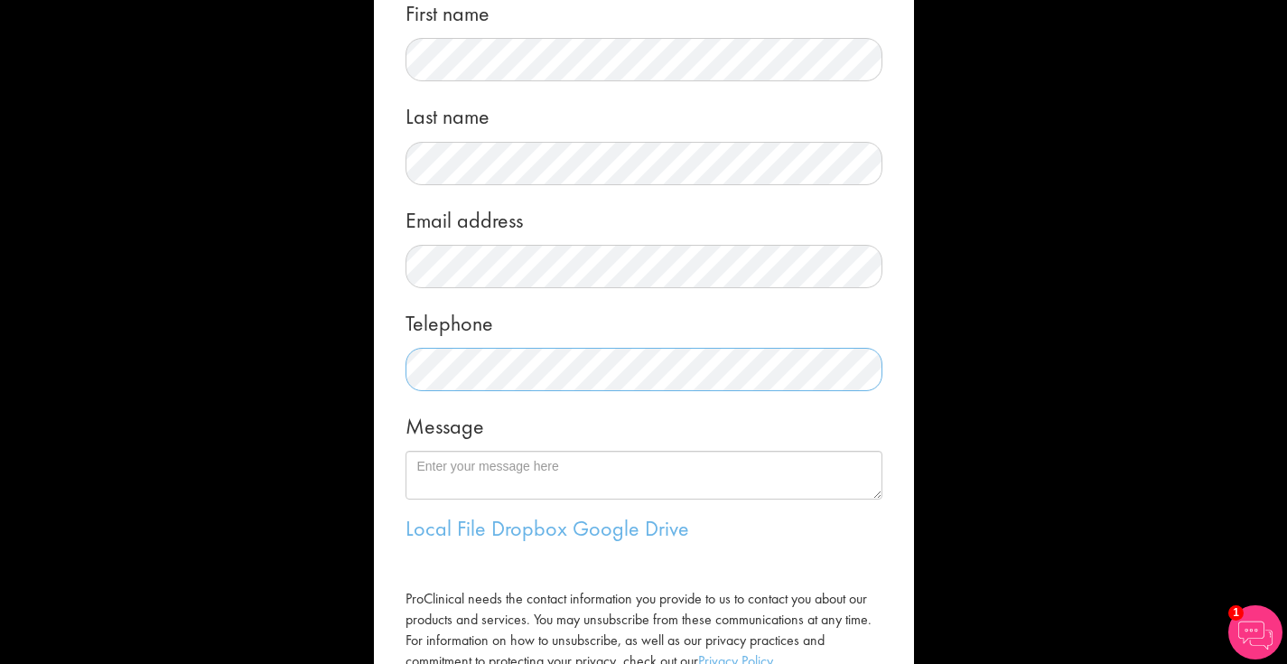
scroll to position [138, 0]
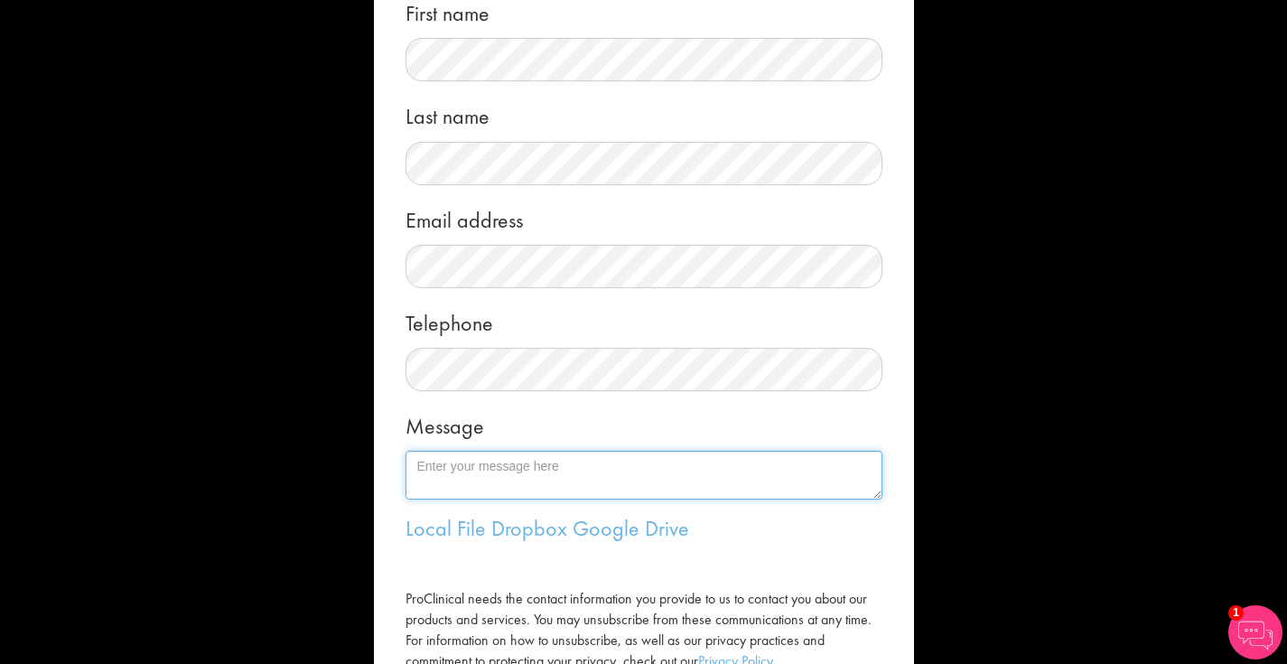
click at [563, 457] on textarea "Message" at bounding box center [644, 475] width 477 height 49
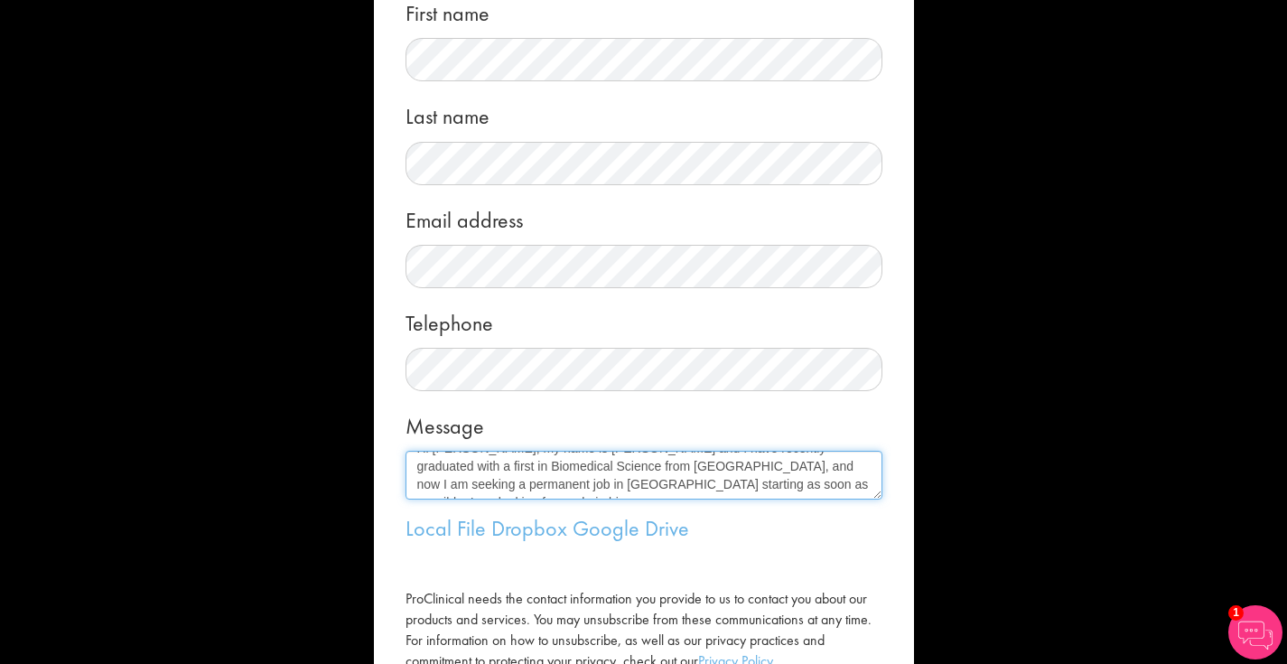
scroll to position [29, 0]
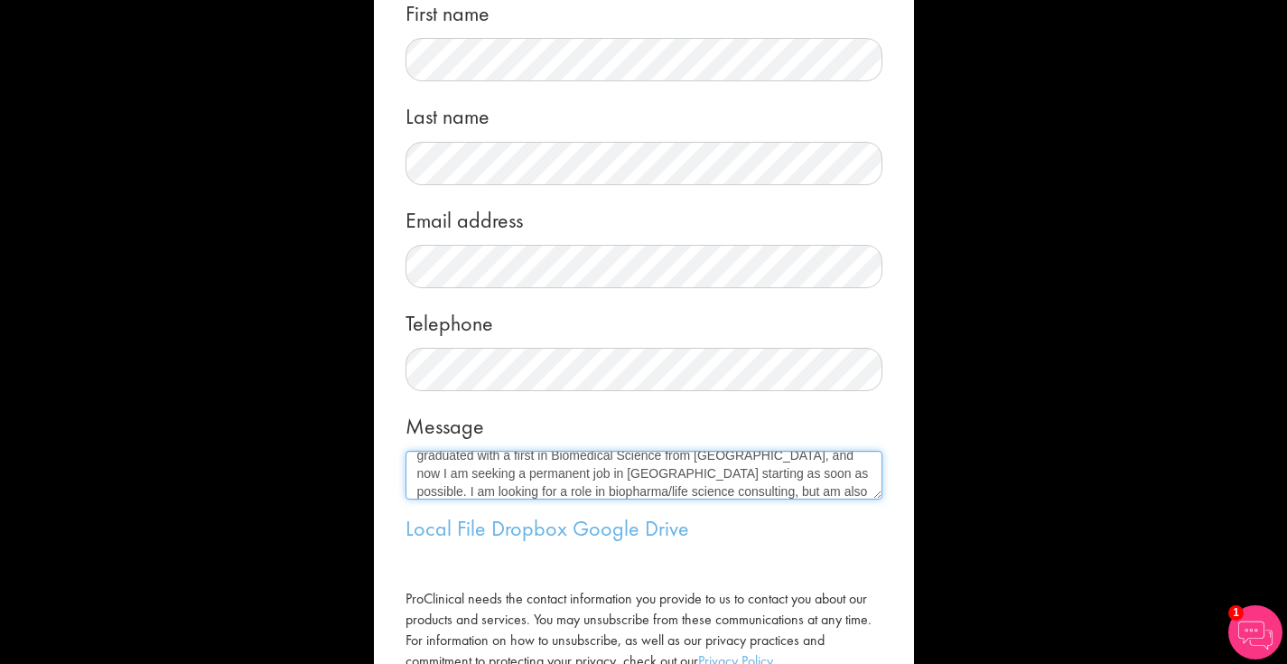
click at [775, 488] on textarea "Hi [PERSON_NAME], my name is [PERSON_NAME] and I have recently graduated with a…" at bounding box center [644, 475] width 477 height 49
click at [860, 486] on textarea "Hi [PERSON_NAME], my name is [PERSON_NAME] and I have recently graduated with a…" at bounding box center [644, 475] width 477 height 49
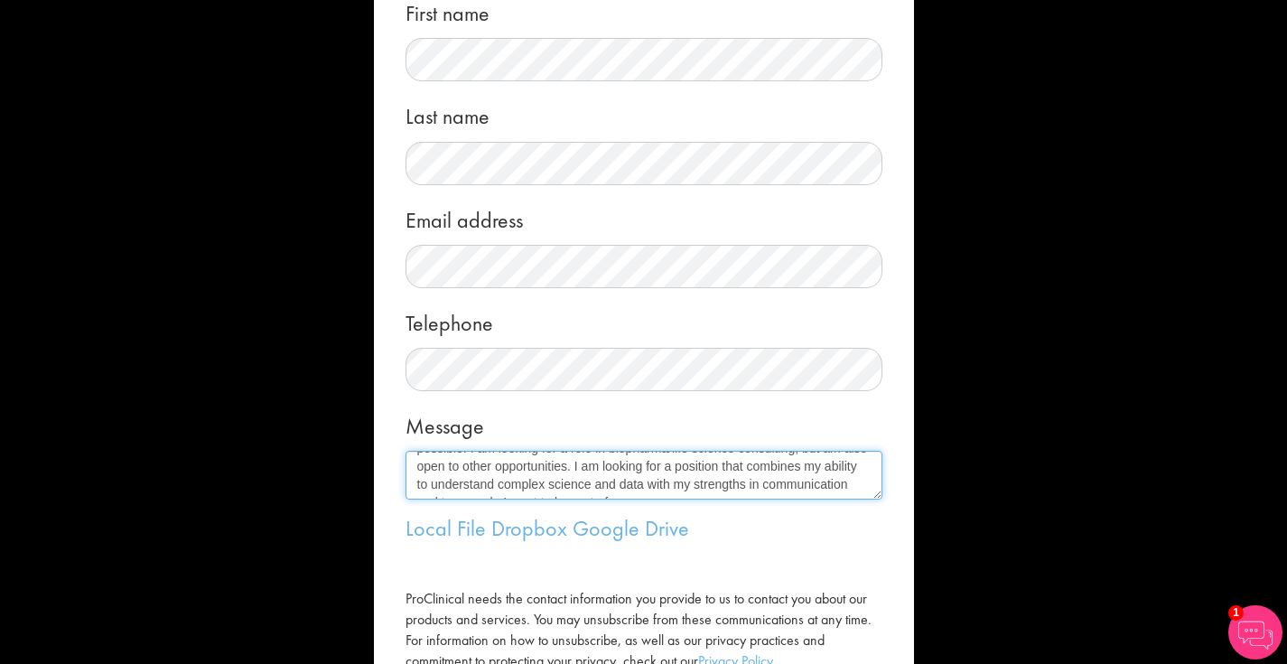
scroll to position [83, 0]
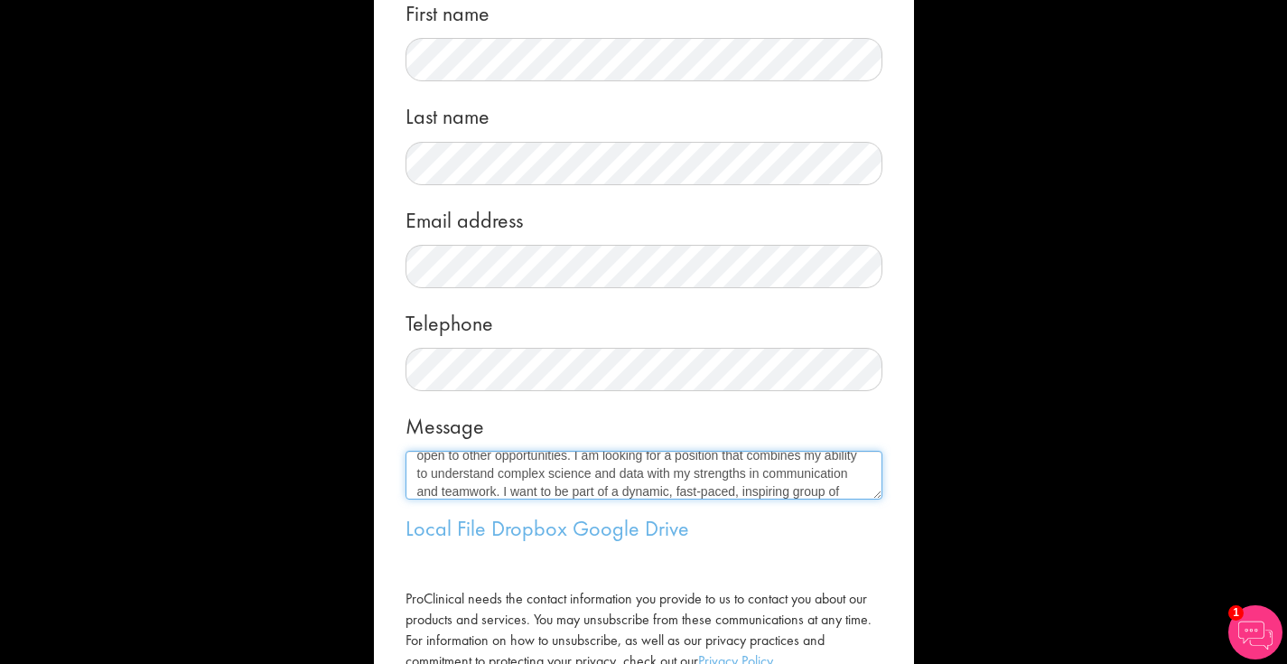
drag, startPoint x: 769, startPoint y: 492, endPoint x: 758, endPoint y: 473, distance: 22.6
click at [758, 473] on textarea "Hi [PERSON_NAME], my name is [PERSON_NAME] and I have recently graduated with a…" at bounding box center [644, 475] width 477 height 49
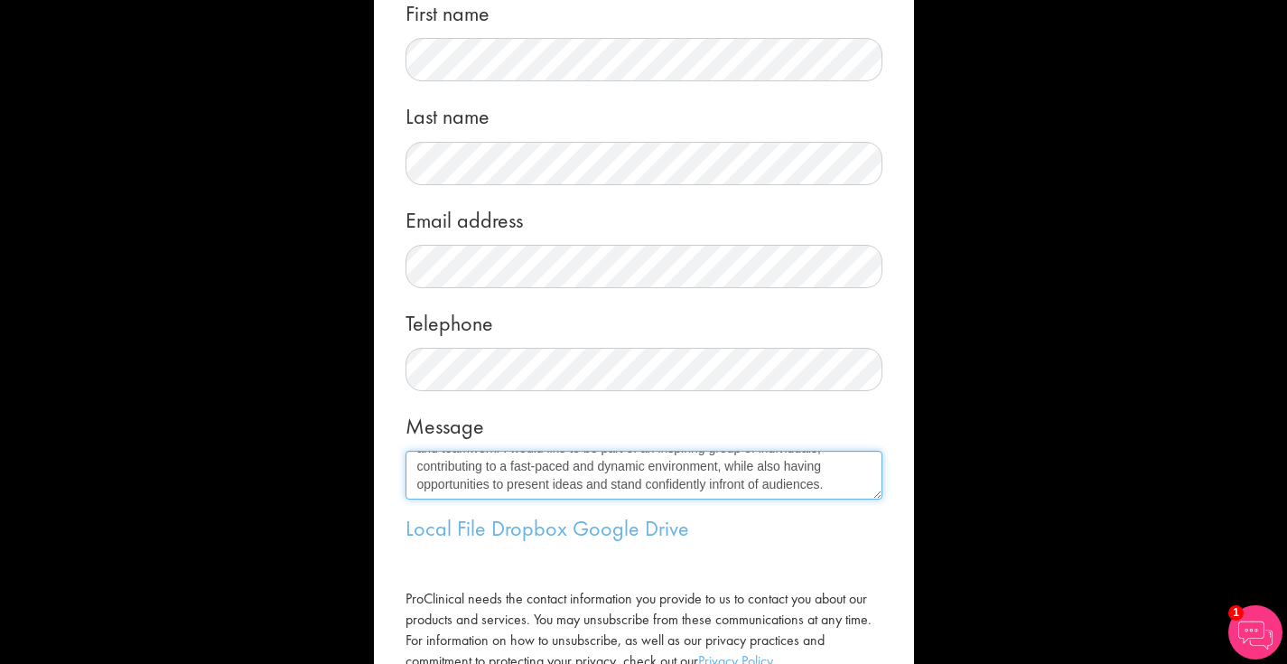
click at [492, 483] on textarea "Hi [PERSON_NAME], my name is [PERSON_NAME] and I have recently graduated with a…" at bounding box center [644, 475] width 477 height 49
click at [632, 490] on textarea "Hi [PERSON_NAME], my name is [PERSON_NAME] and I have recently graduated with a…" at bounding box center [644, 475] width 477 height 49
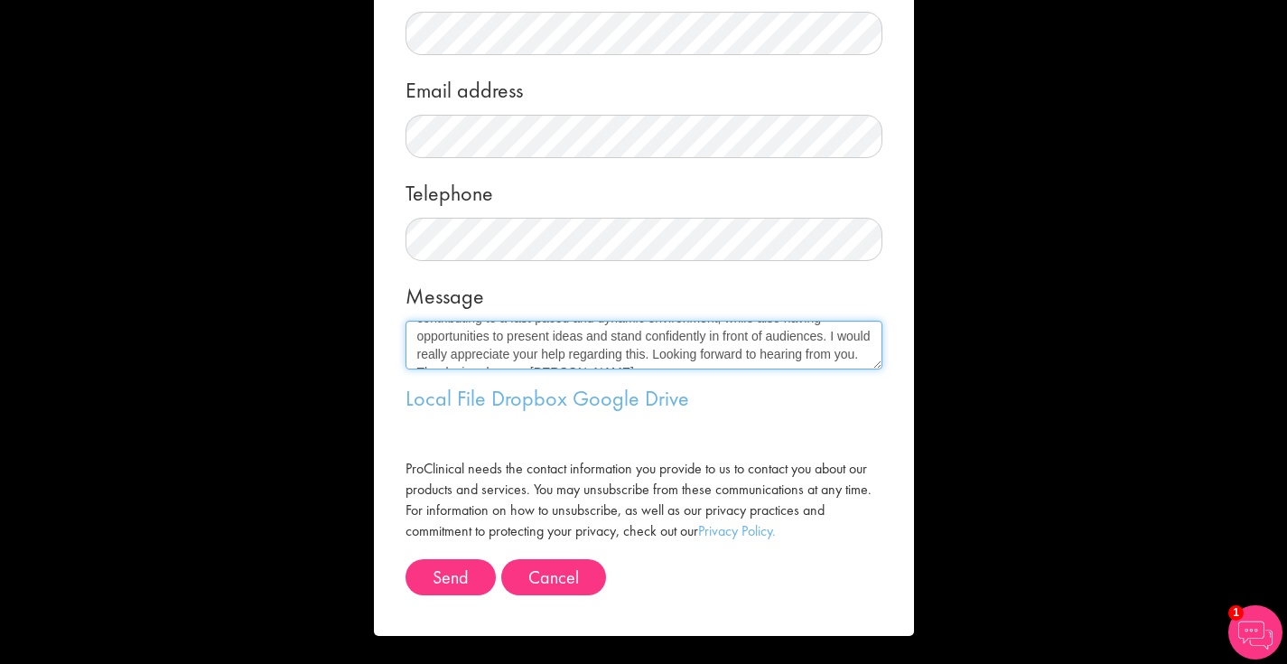
scroll to position [264, 0]
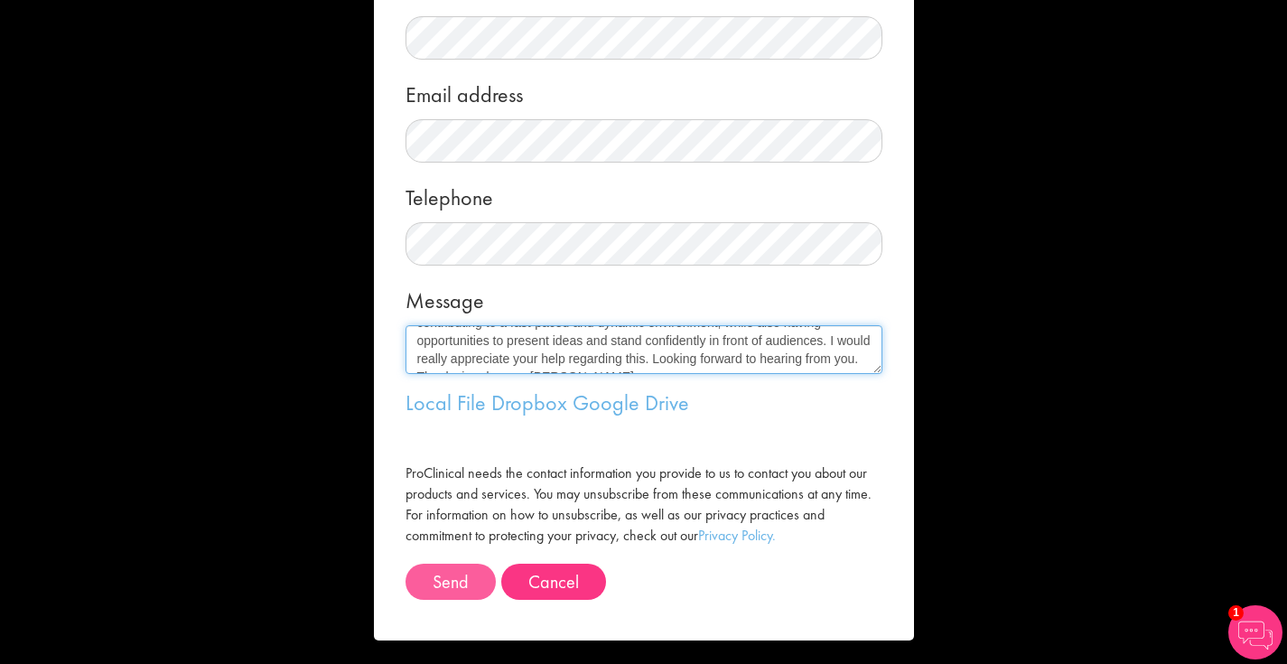
type textarea "Hi [PERSON_NAME], my name is [PERSON_NAME] and I have recently graduated with a…"
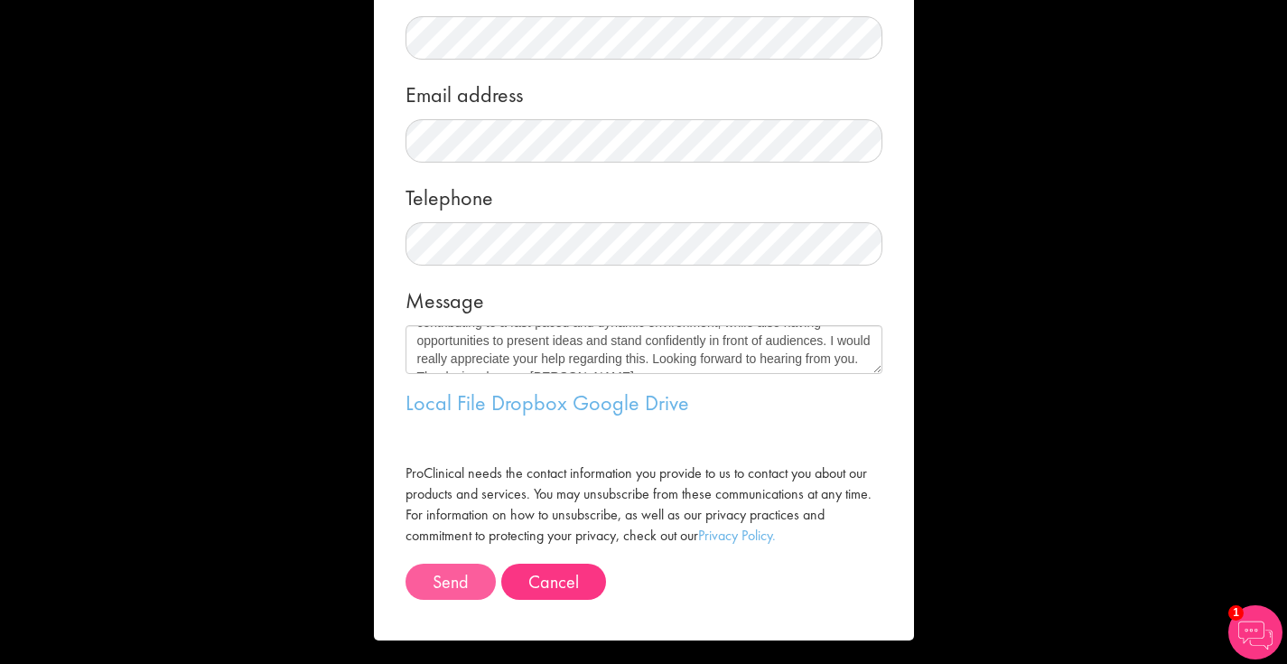
click at [465, 576] on button "Send" at bounding box center [451, 582] width 90 height 36
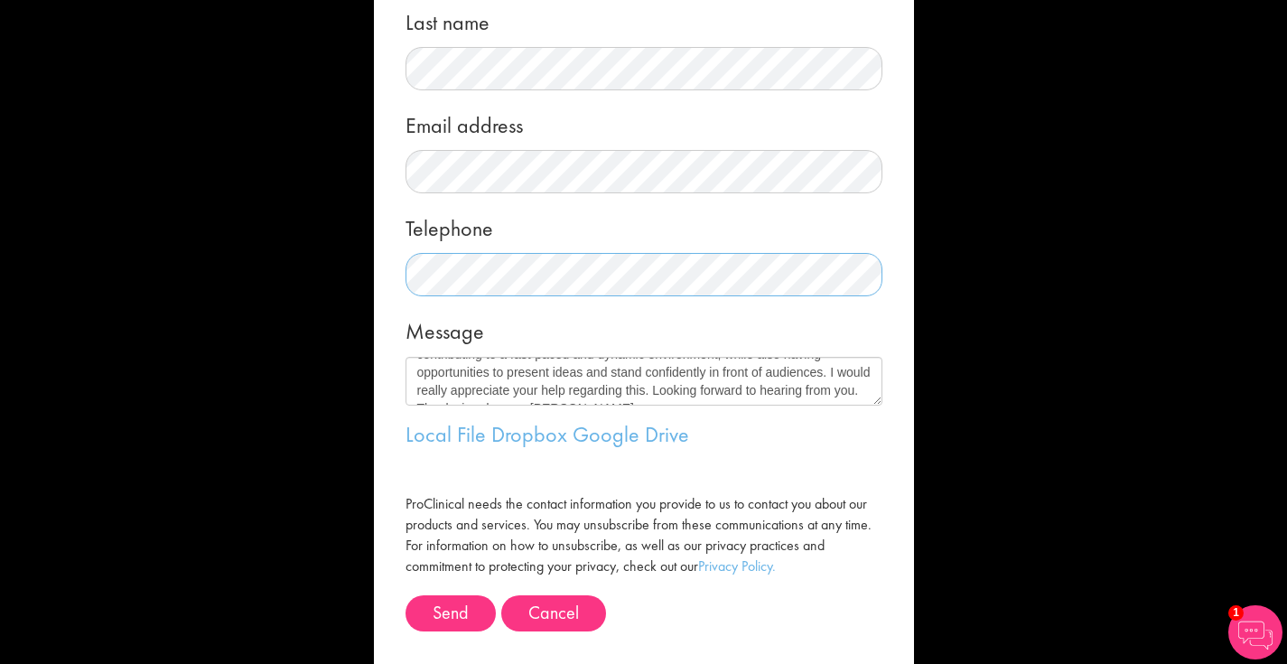
scroll to position [250, 0]
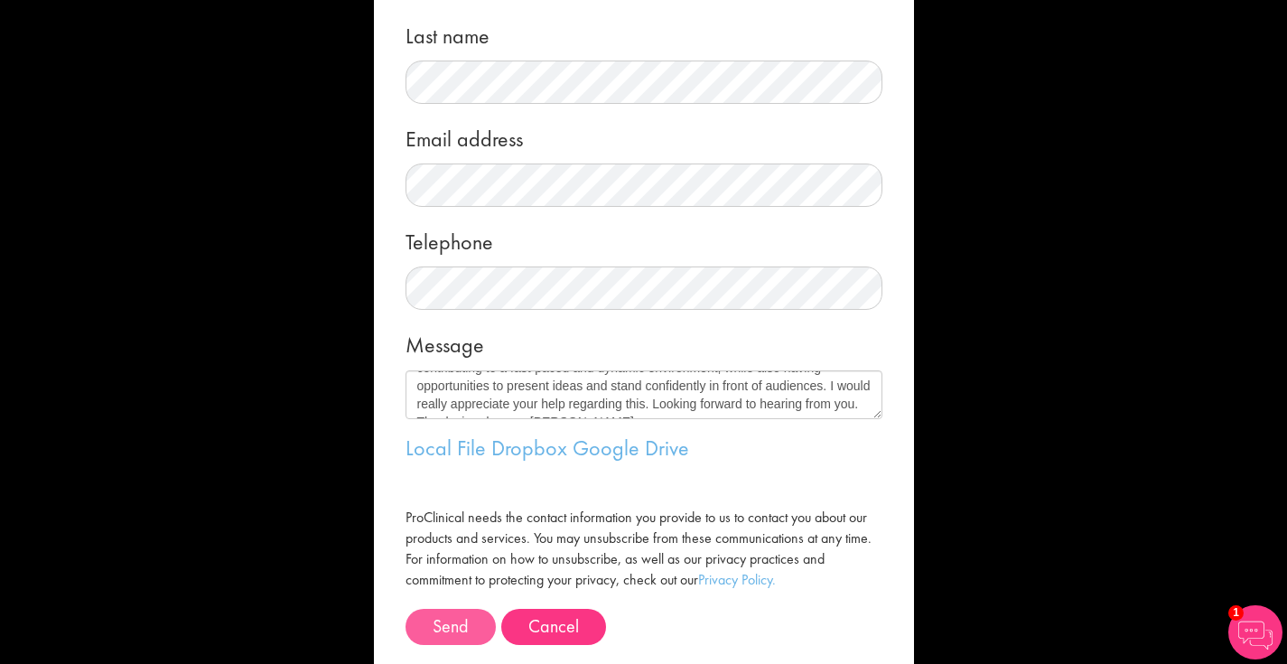
click at [454, 623] on span "Send" at bounding box center [451, 625] width 36 height 23
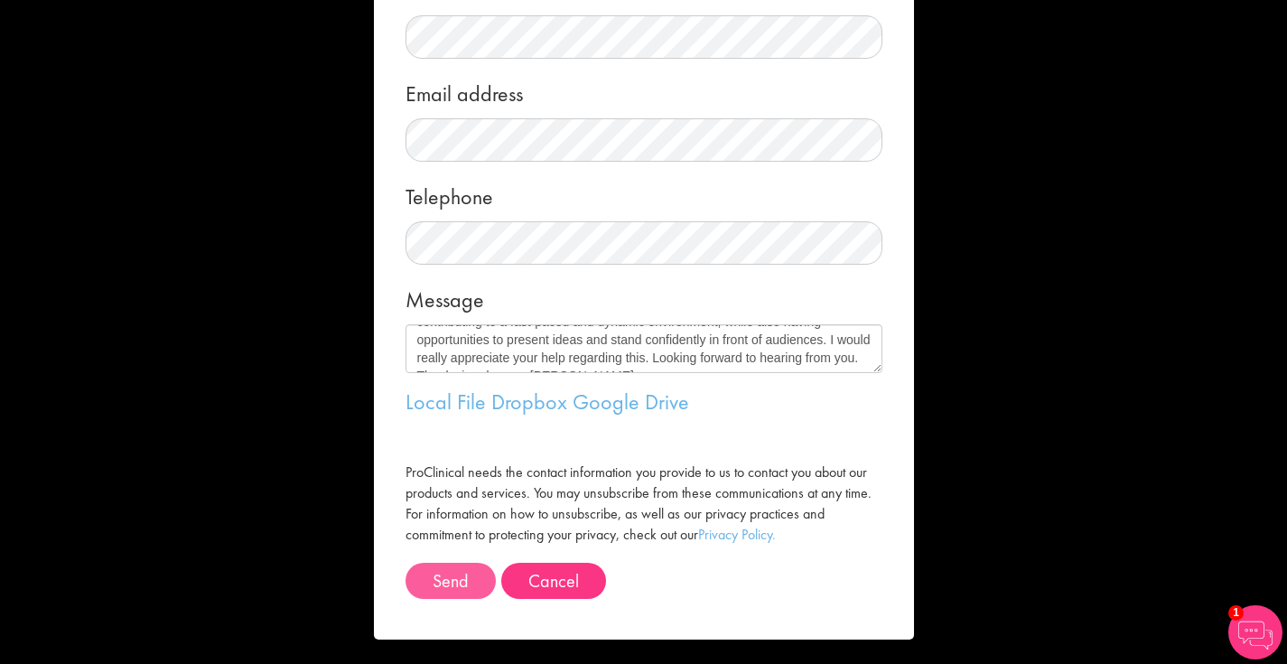
scroll to position [264, 0]
click at [454, 570] on span "Send" at bounding box center [451, 581] width 36 height 23
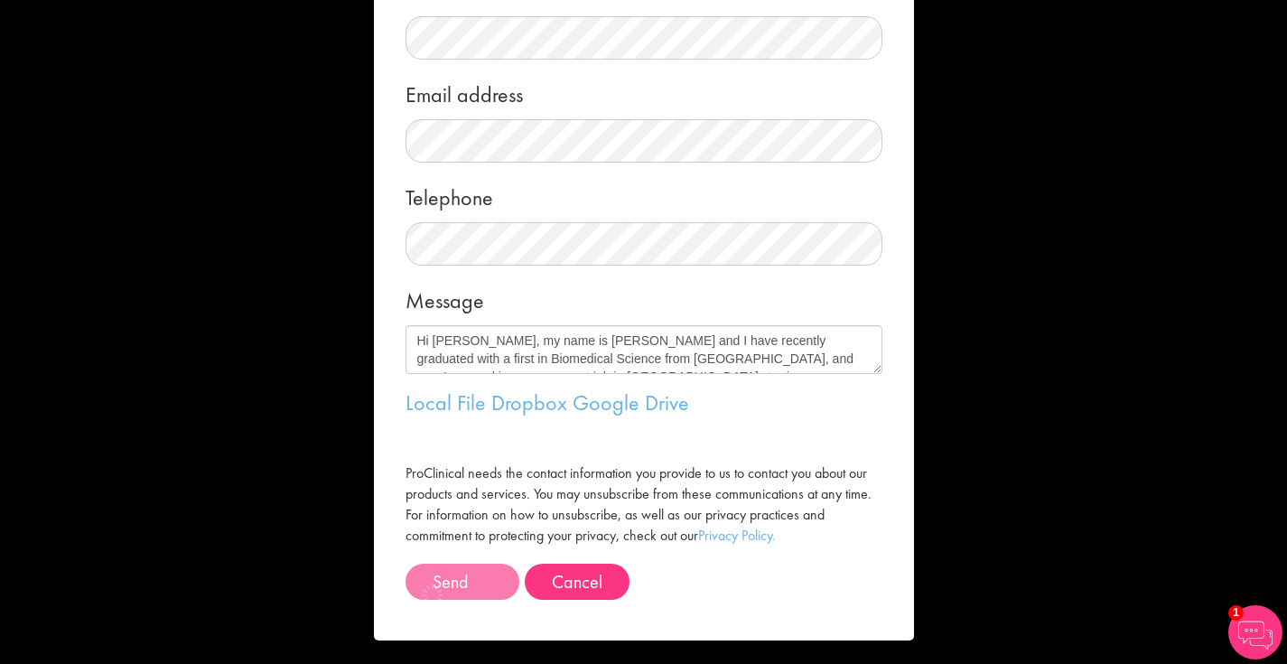
scroll to position [-4, 0]
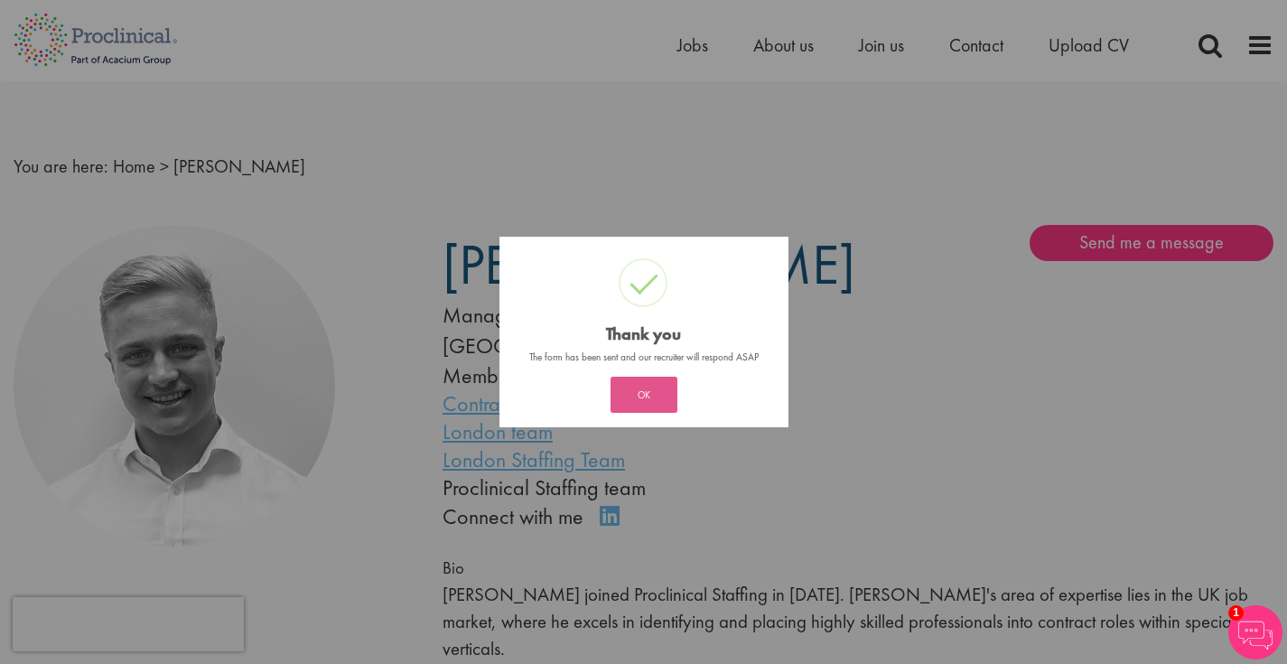
click at [671, 405] on button "OK" at bounding box center [644, 395] width 67 height 36
